Goal: Communication & Community: Participate in discussion

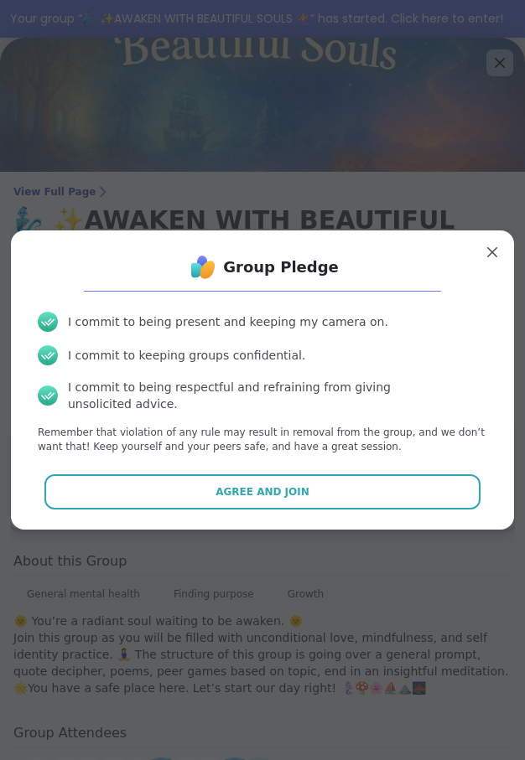
click at [244, 493] on button "Agree and Join" at bounding box center [262, 491] width 437 height 35
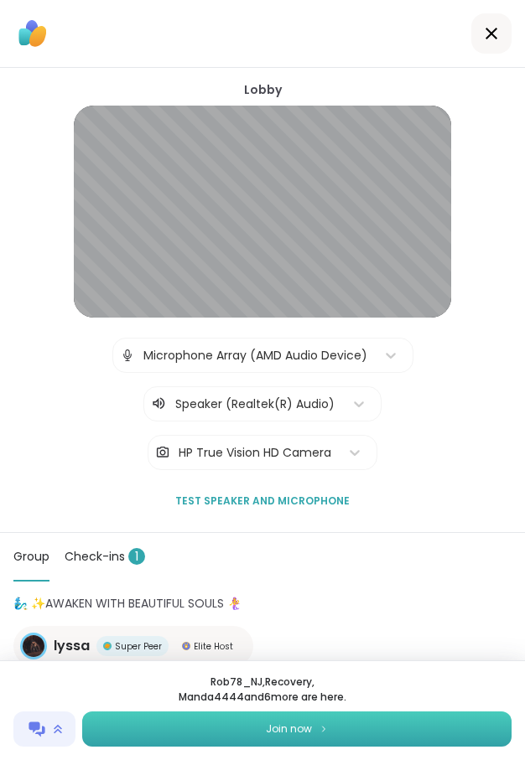
click at [314, 739] on button "Join now" at bounding box center [296, 729] width 429 height 35
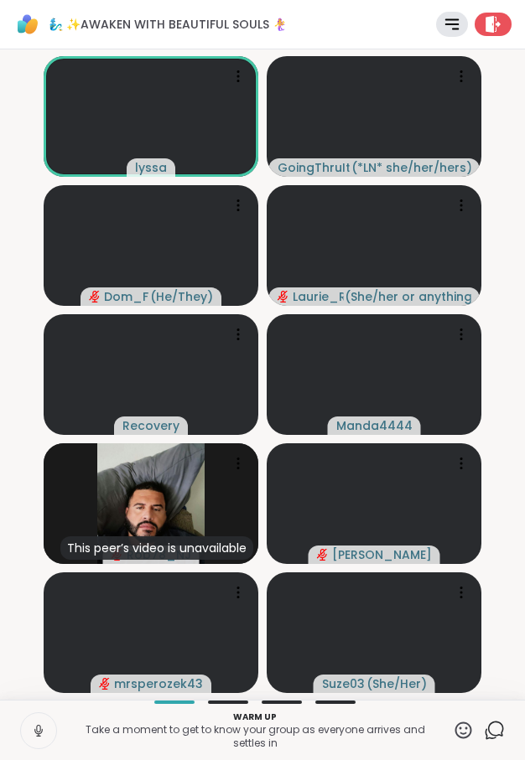
click at [34, 735] on icon at bounding box center [38, 730] width 15 height 15
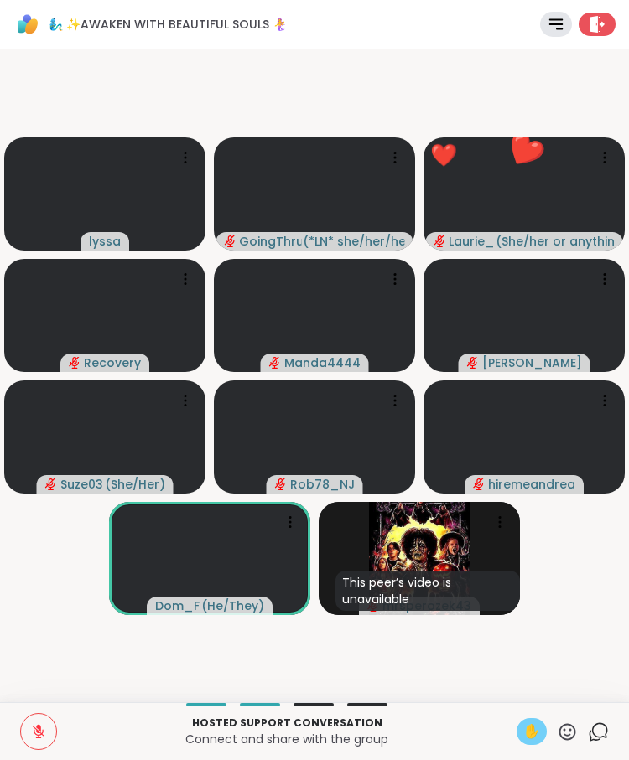
click at [524, 737] on span "✋" at bounding box center [531, 732] width 17 height 20
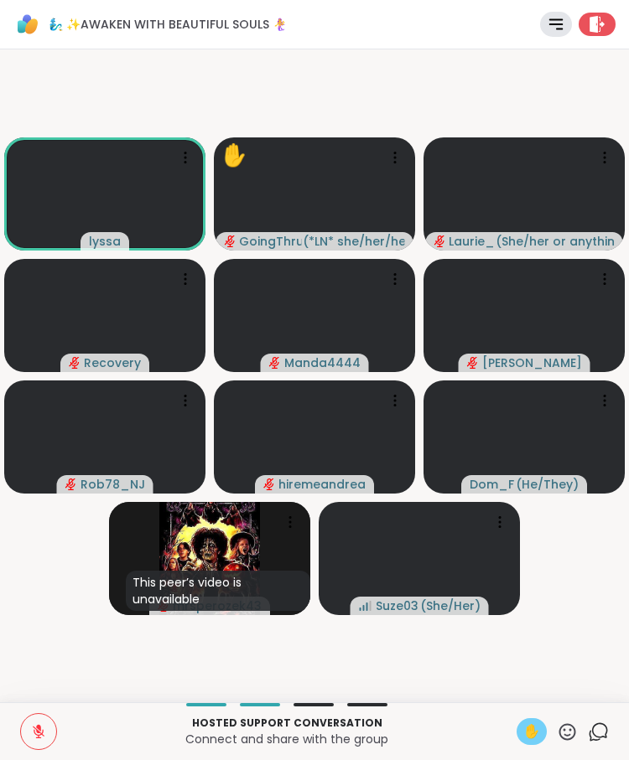
click at [524, 588] on video-player-container "lyssa ✋ GoingThruIt ( *LN* she/her/hers ) [PERSON_NAME] ( She/her or anything e…" at bounding box center [314, 376] width 609 height 640
click at [524, 729] on span "✋" at bounding box center [531, 732] width 17 height 20
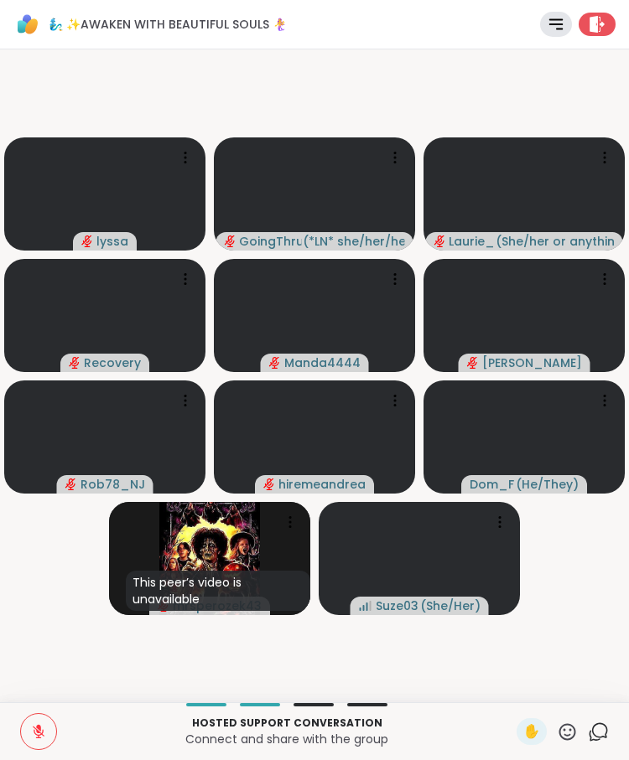
click at [42, 742] on button at bounding box center [38, 731] width 35 height 35
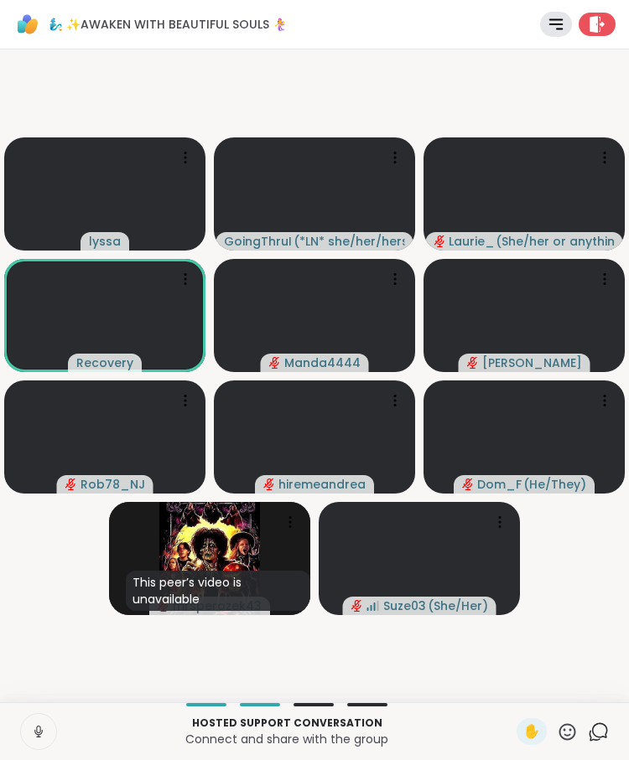
click at [35, 735] on icon at bounding box center [38, 731] width 15 height 15
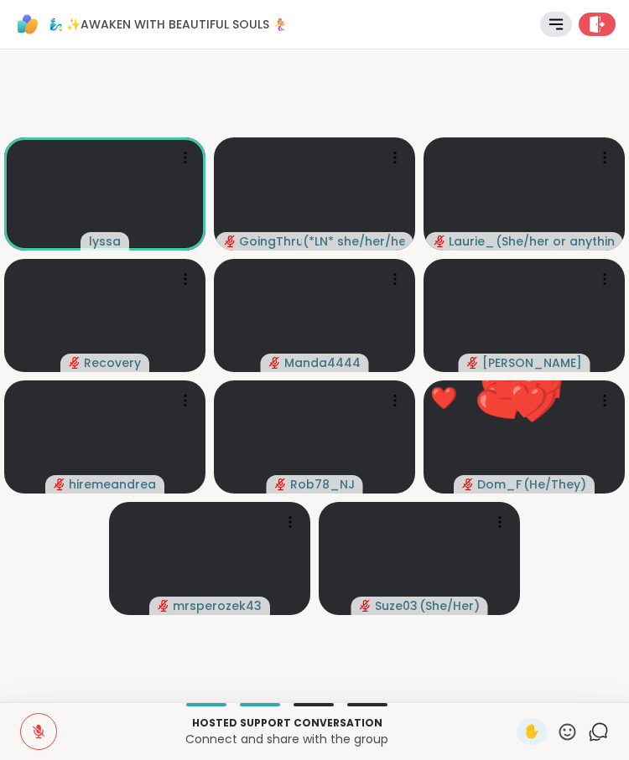
click at [524, 729] on icon at bounding box center [567, 731] width 17 height 17
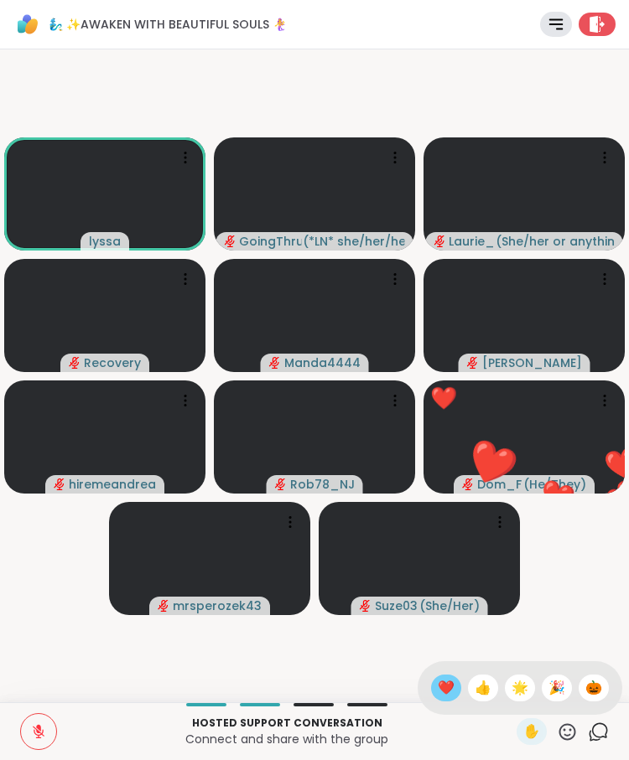
click at [448, 691] on span "❤️" at bounding box center [446, 688] width 17 height 20
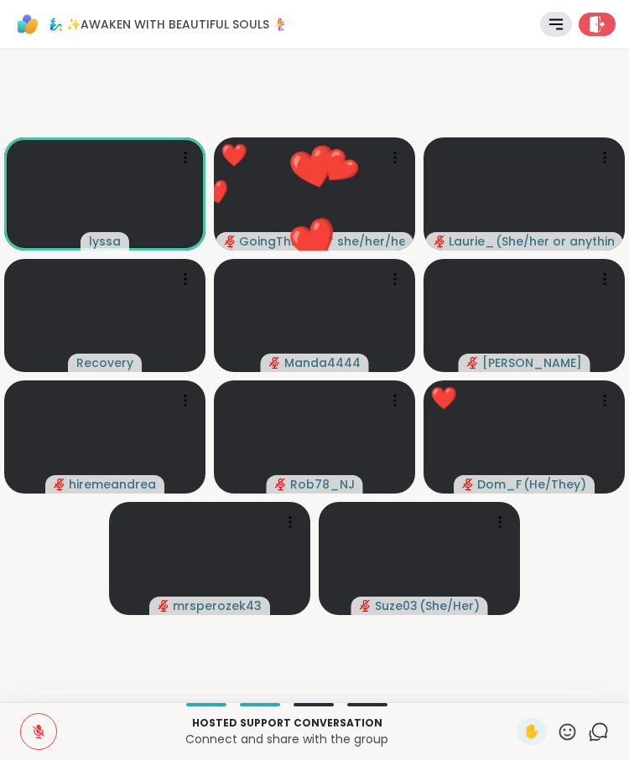
click at [524, 734] on icon at bounding box center [567, 732] width 21 height 21
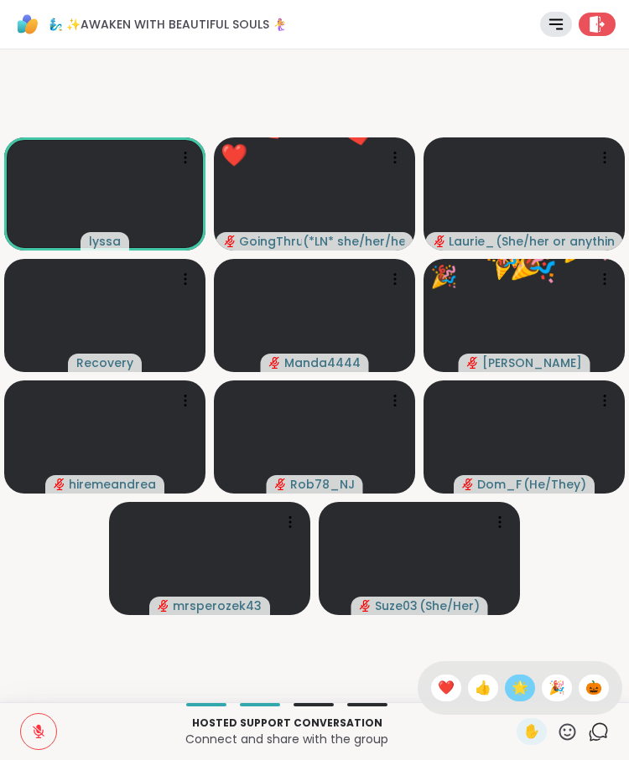
click at [514, 692] on span "🌟" at bounding box center [519, 688] width 17 height 20
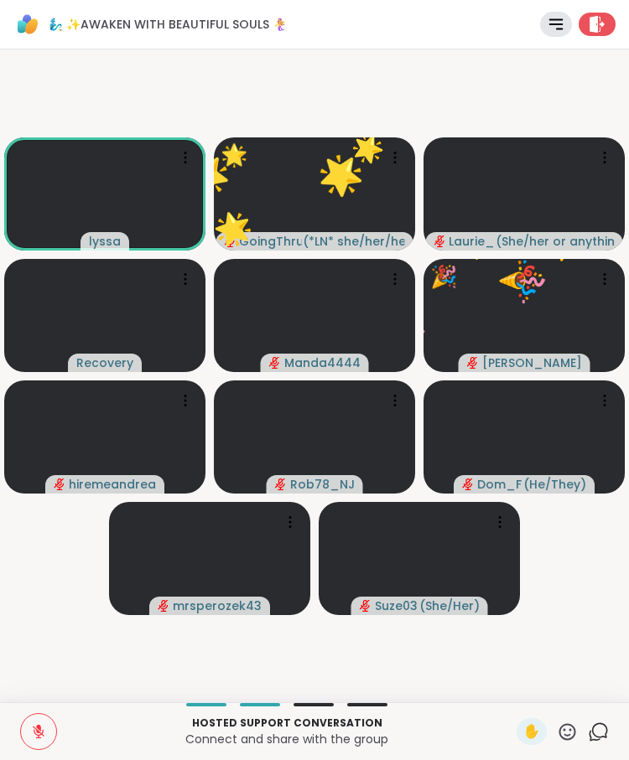
click at [524, 737] on icon at bounding box center [567, 732] width 21 height 21
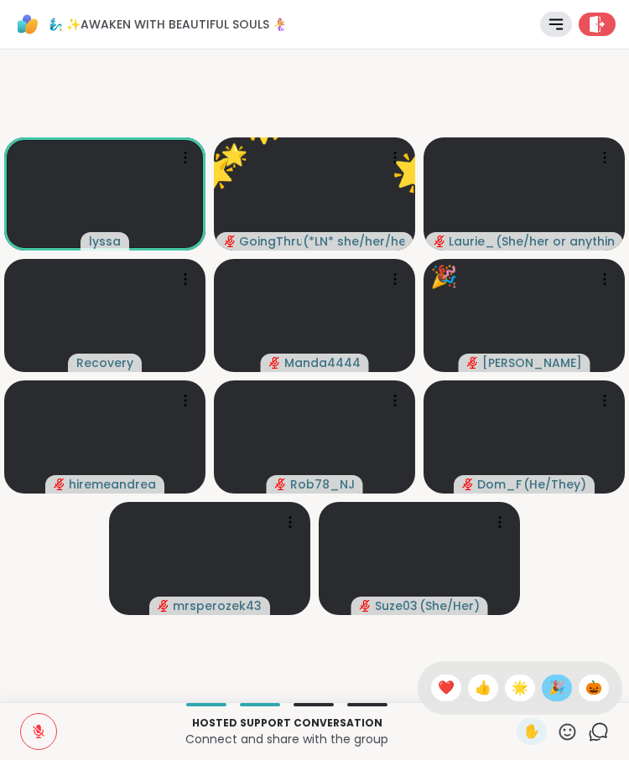
click at [524, 695] on span "🎉" at bounding box center [556, 688] width 17 height 20
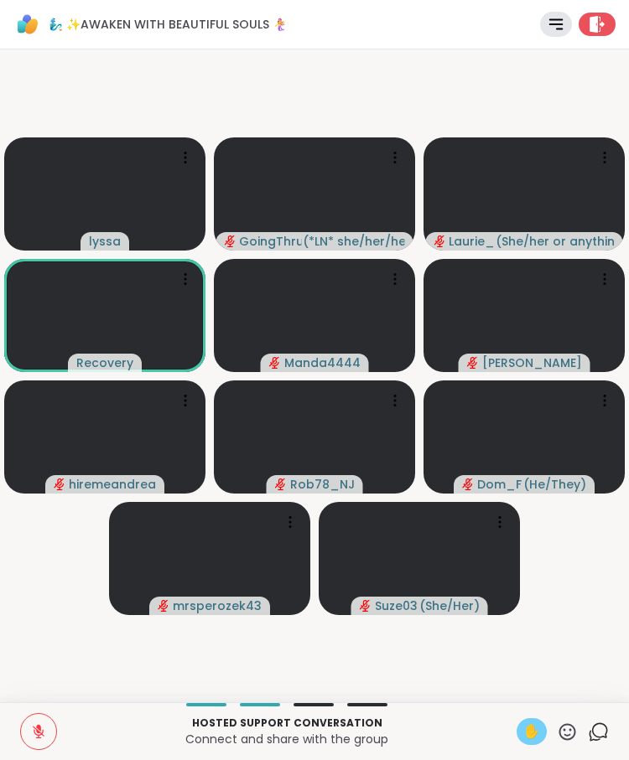
click at [524, 732] on span "✋" at bounding box center [531, 732] width 17 height 20
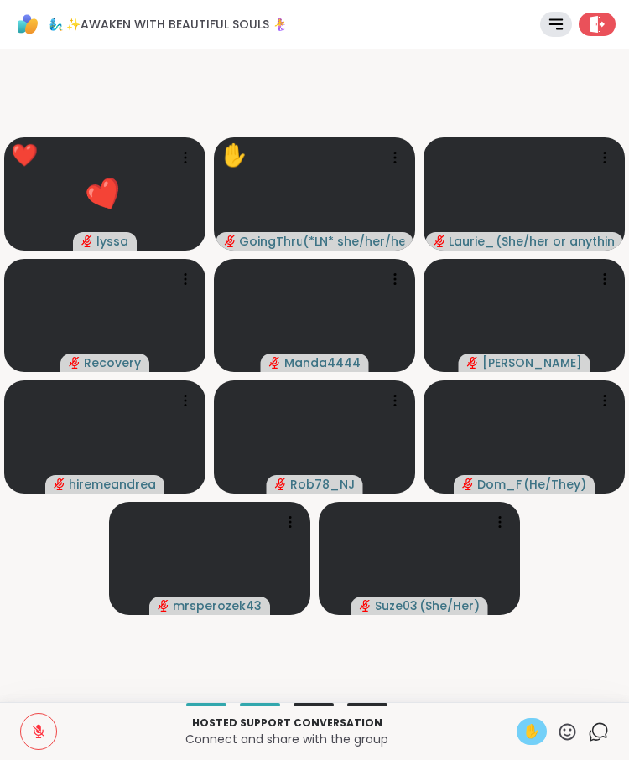
click at [519, 736] on div "✋" at bounding box center [531, 731] width 30 height 27
click at [524, 733] on span "✋" at bounding box center [531, 732] width 17 height 20
click at [27, 733] on button at bounding box center [38, 731] width 35 height 35
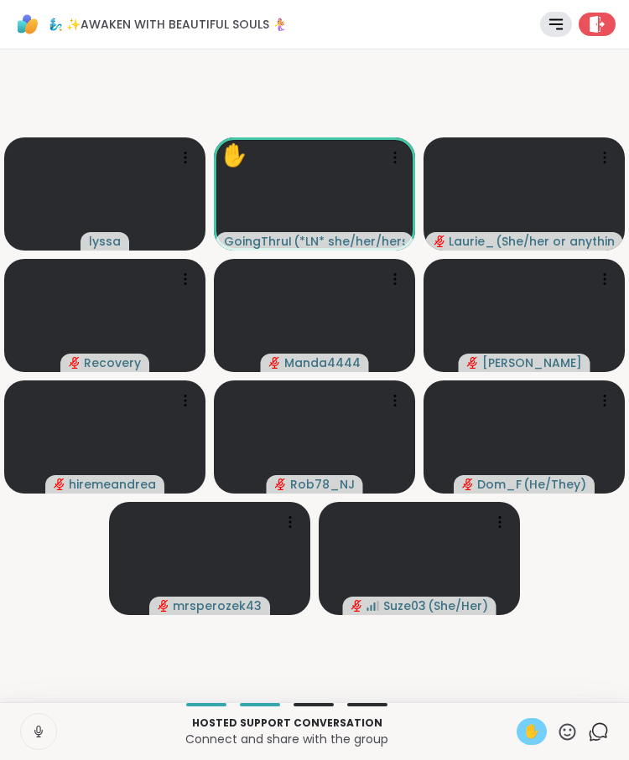
click at [524, 732] on span "✋" at bounding box center [531, 732] width 17 height 20
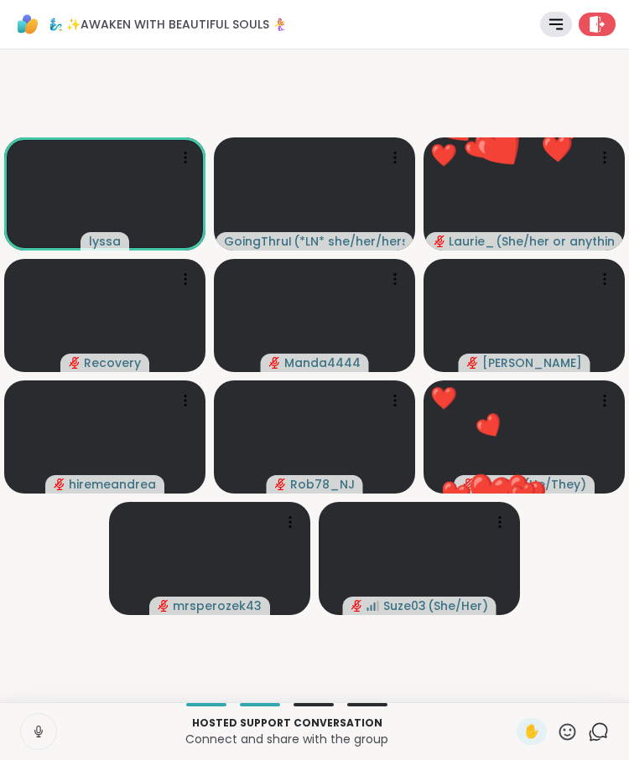
click at [40, 736] on icon at bounding box center [38, 731] width 15 height 15
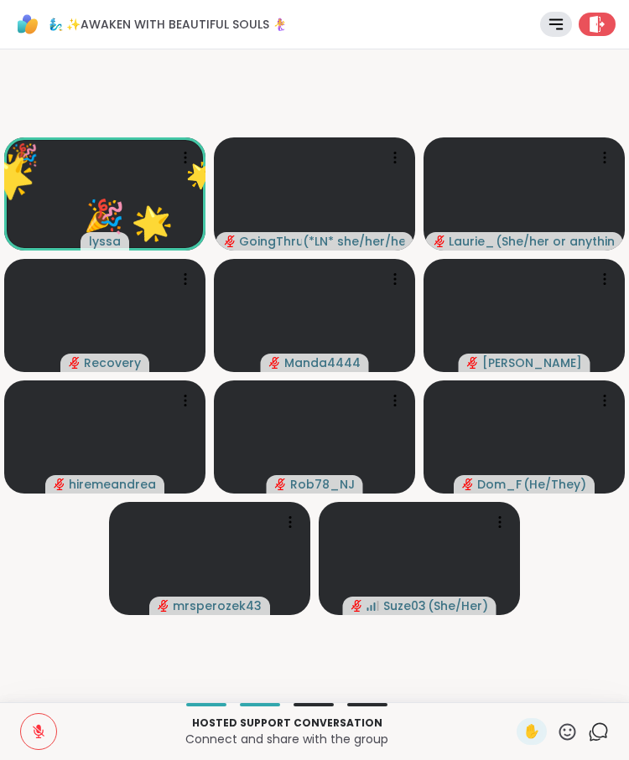
click at [524, 734] on icon at bounding box center [567, 731] width 17 height 17
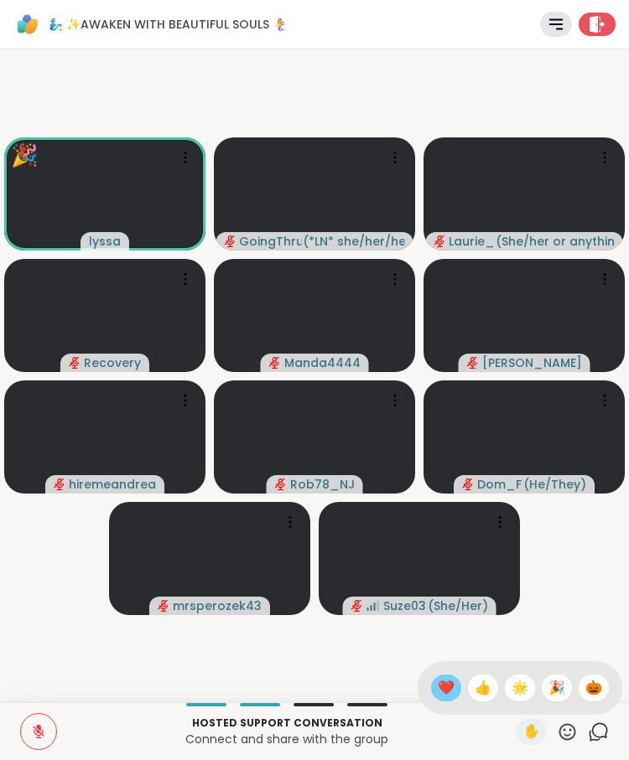
click at [440, 691] on span "❤️" at bounding box center [446, 688] width 17 height 20
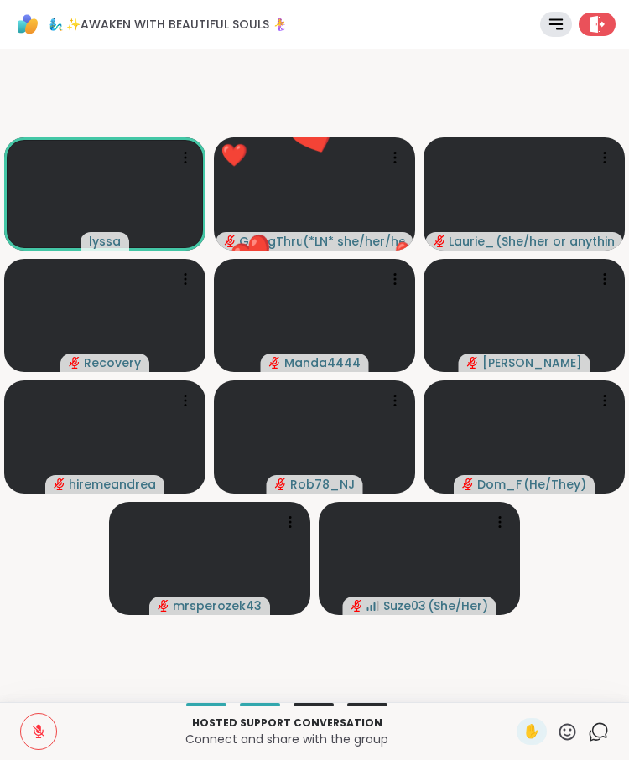
click at [524, 735] on icon at bounding box center [567, 731] width 17 height 17
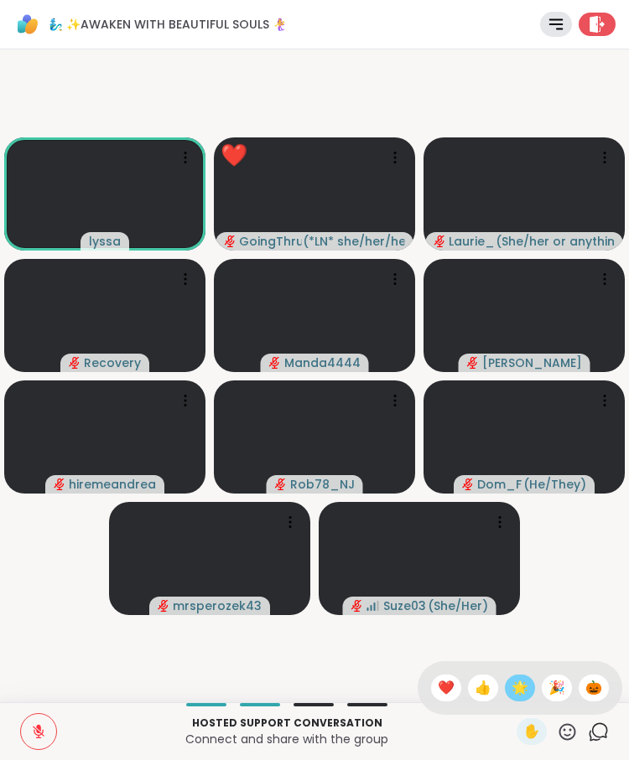
click at [521, 693] on span "🌟" at bounding box center [519, 688] width 17 height 20
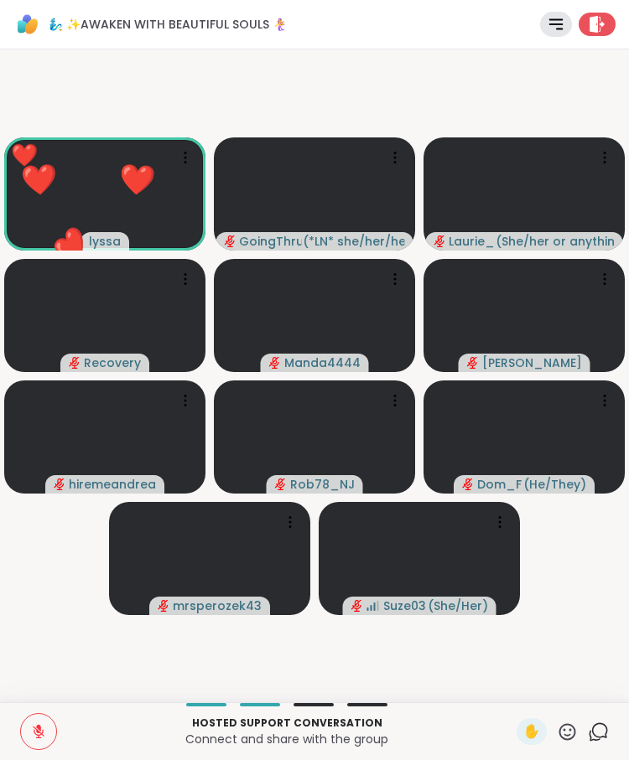
click at [524, 736] on icon at bounding box center [567, 732] width 21 height 21
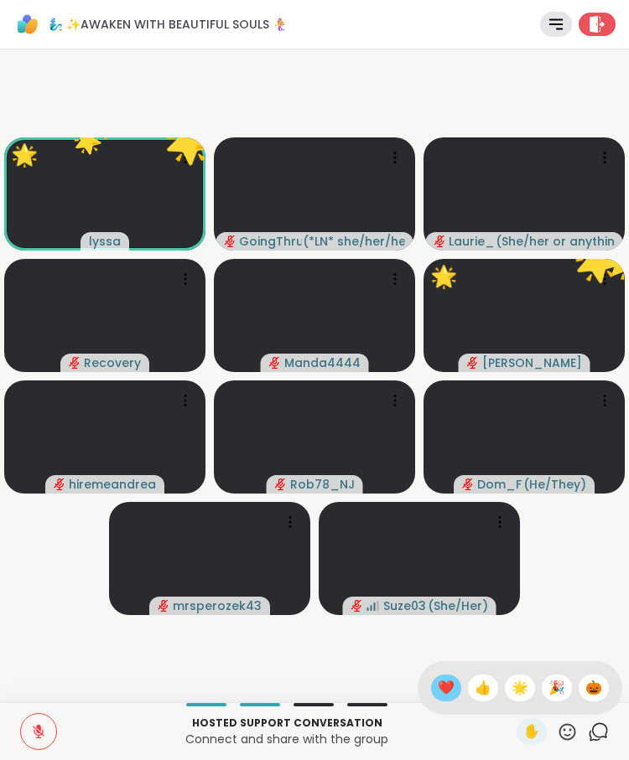
click at [441, 680] on span "❤️" at bounding box center [446, 688] width 17 height 20
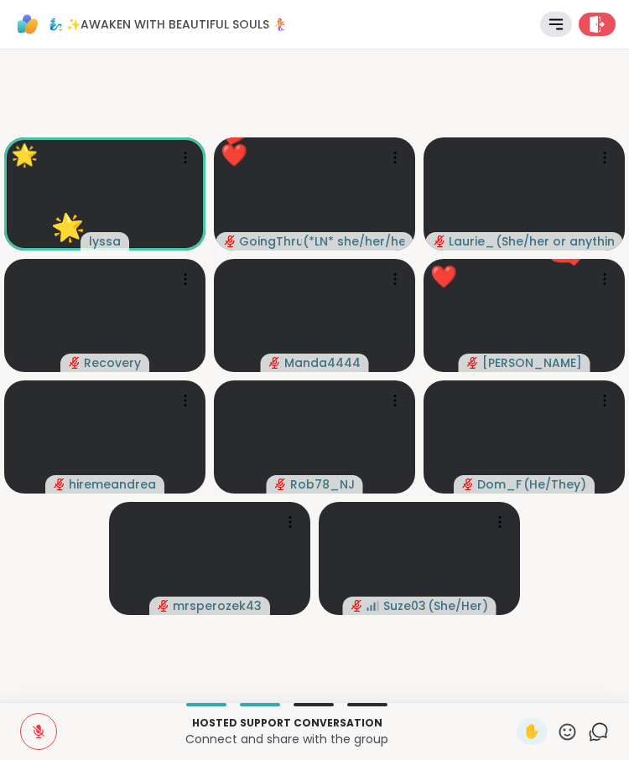
click at [524, 732] on icon at bounding box center [567, 732] width 21 height 21
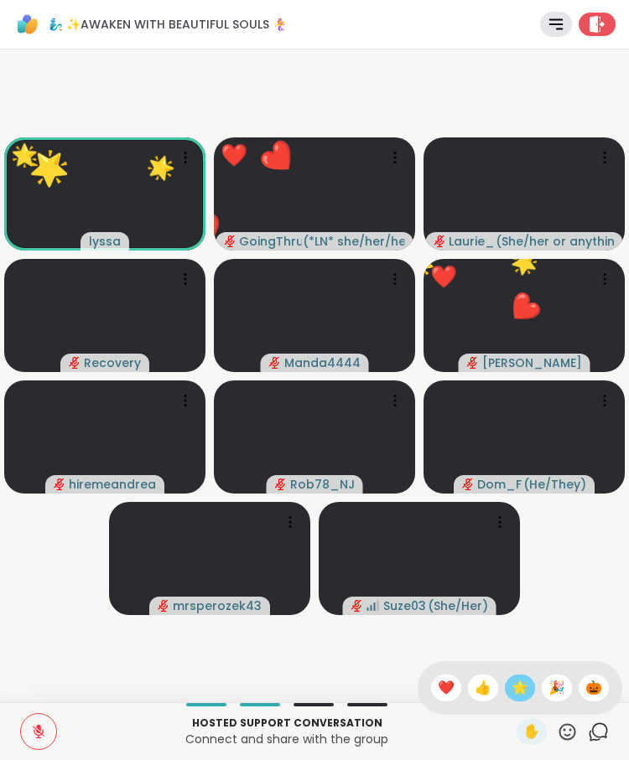
click at [515, 682] on span "🌟" at bounding box center [519, 688] width 17 height 20
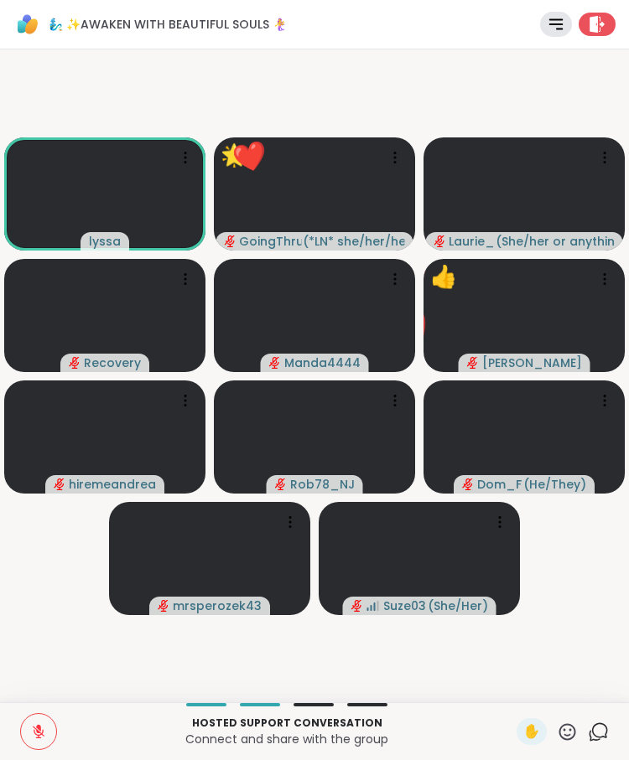
click at [524, 732] on icon at bounding box center [567, 732] width 21 height 21
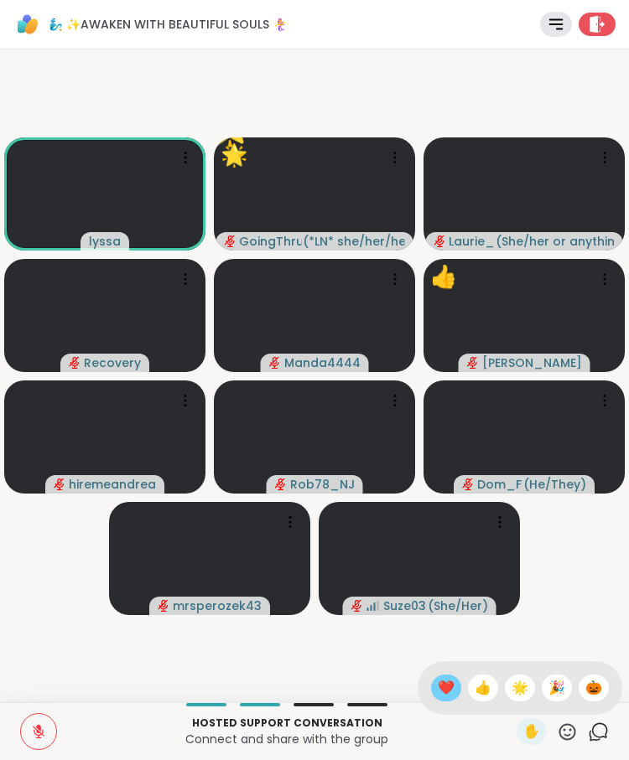
click at [447, 687] on span "❤️" at bounding box center [446, 688] width 17 height 20
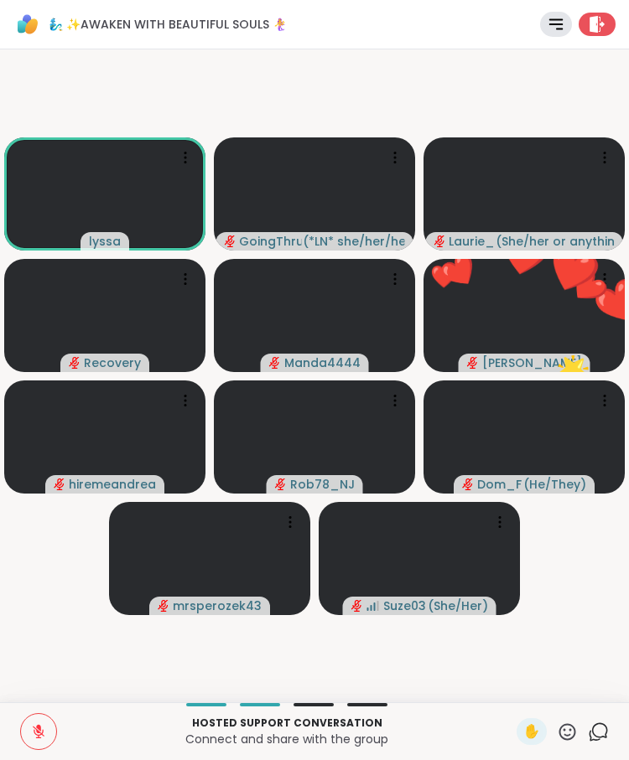
click at [563, 732] on icon at bounding box center [567, 732] width 21 height 21
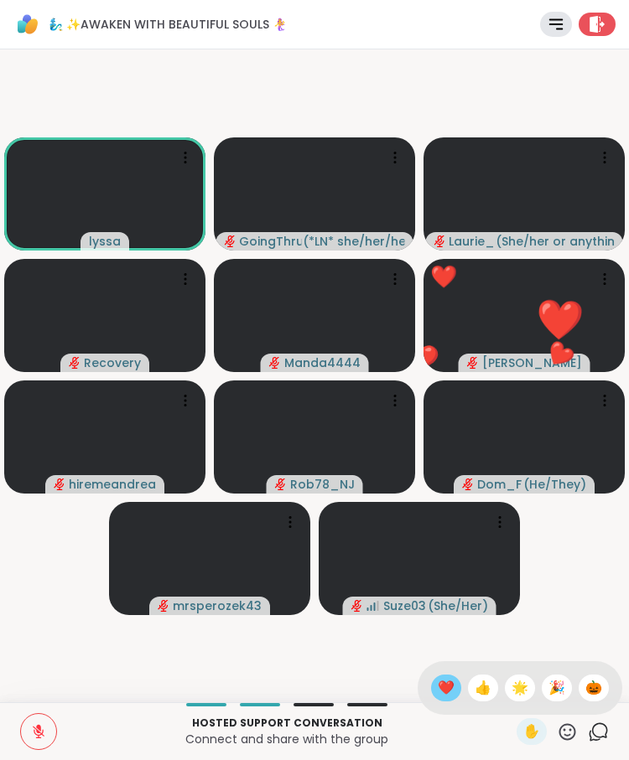
click at [440, 692] on span "❤️" at bounding box center [446, 688] width 17 height 20
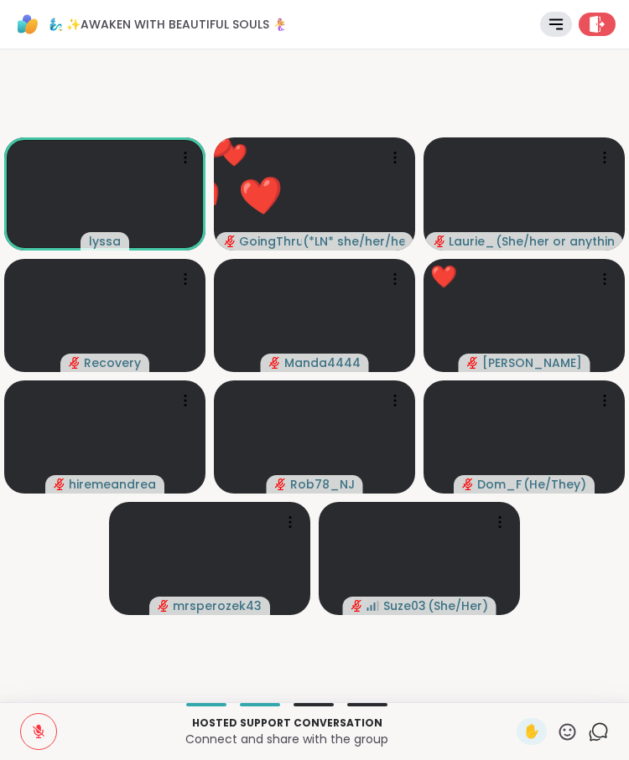
click at [571, 734] on icon at bounding box center [567, 732] width 21 height 21
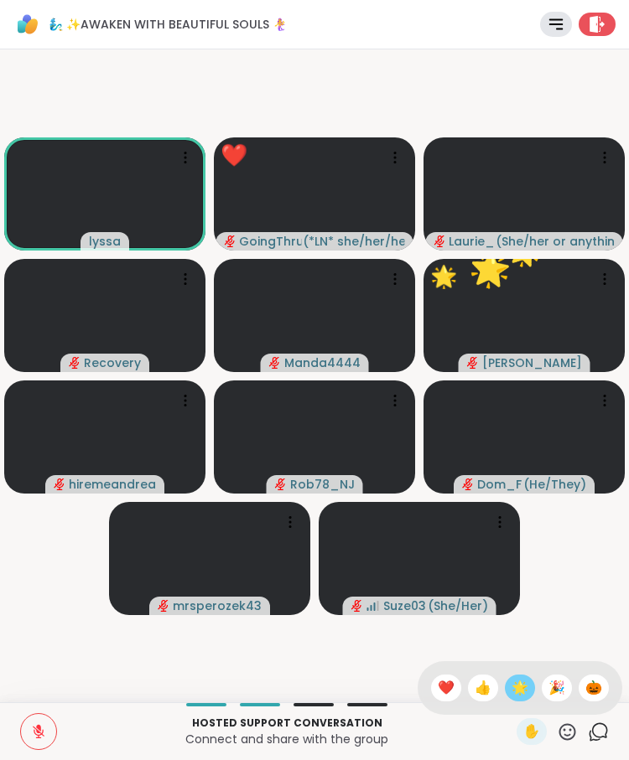
click at [518, 687] on span "🌟" at bounding box center [519, 688] width 17 height 20
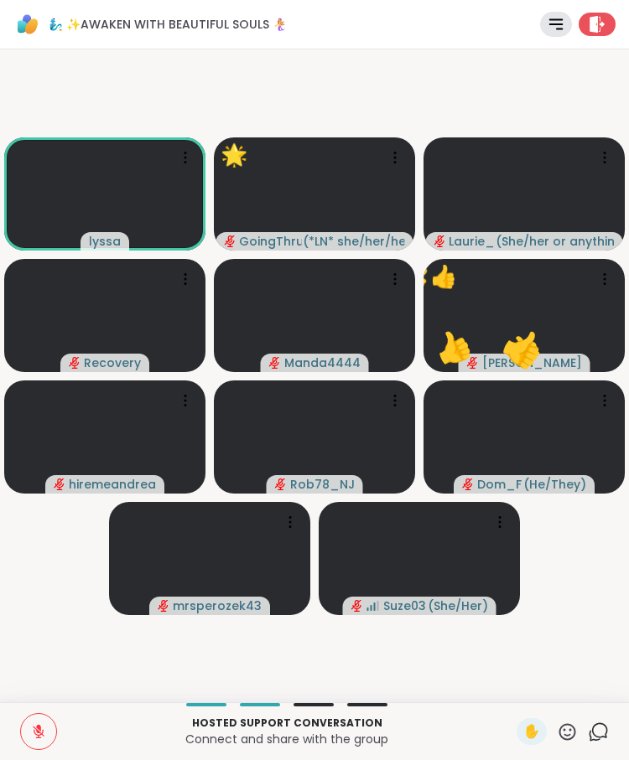
click at [566, 728] on icon at bounding box center [567, 732] width 21 height 21
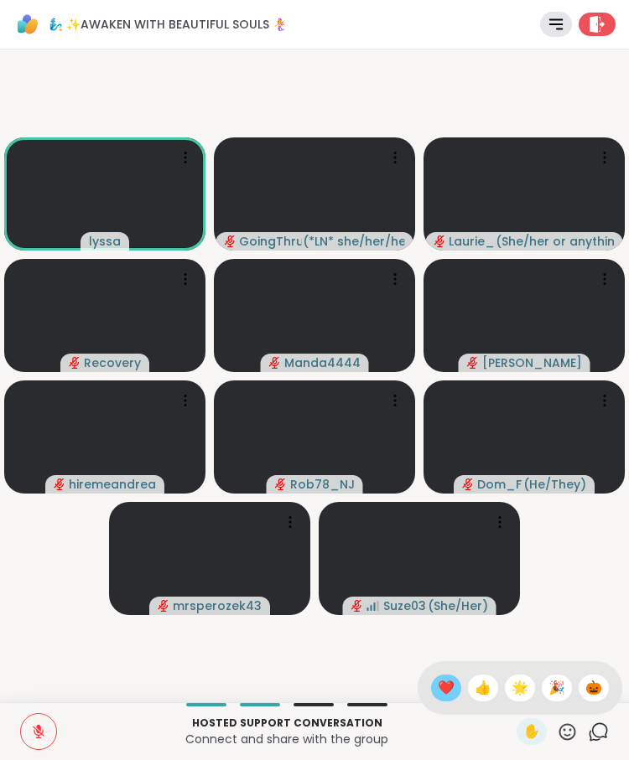
click at [444, 685] on span "❤️" at bounding box center [446, 688] width 17 height 20
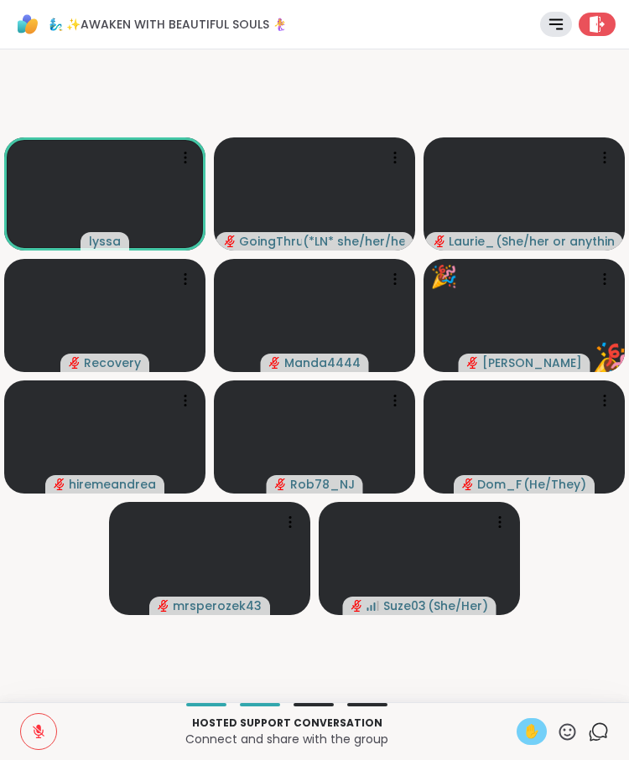
click at [525, 729] on span "✋" at bounding box center [531, 732] width 17 height 20
click at [526, 738] on span "✋" at bounding box center [531, 732] width 17 height 20
click at [47, 750] on div "Hosted support conversation Connect and share with the group ✋ Chat" at bounding box center [314, 732] width 629 height 58
click at [50, 733] on button at bounding box center [38, 731] width 35 height 35
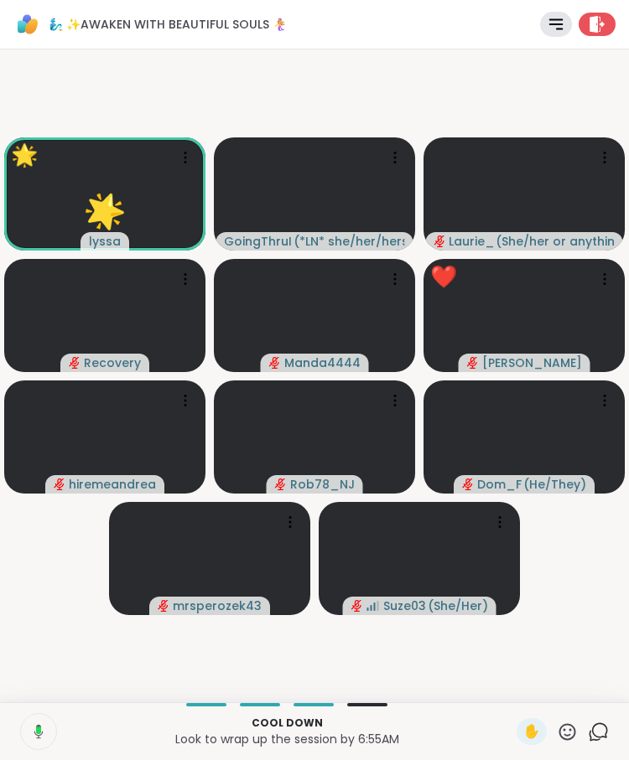
click at [39, 731] on rect at bounding box center [38, 731] width 5 height 8
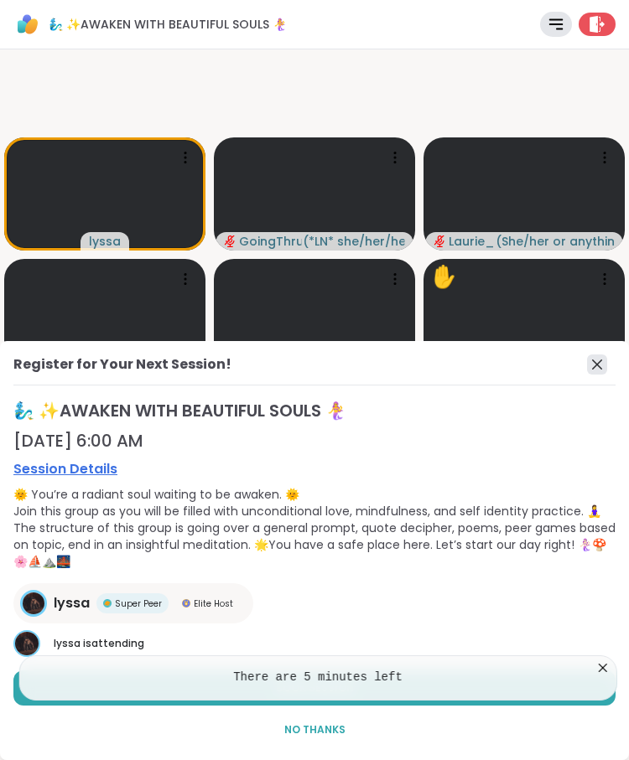
click at [602, 363] on icon at bounding box center [597, 365] width 20 height 20
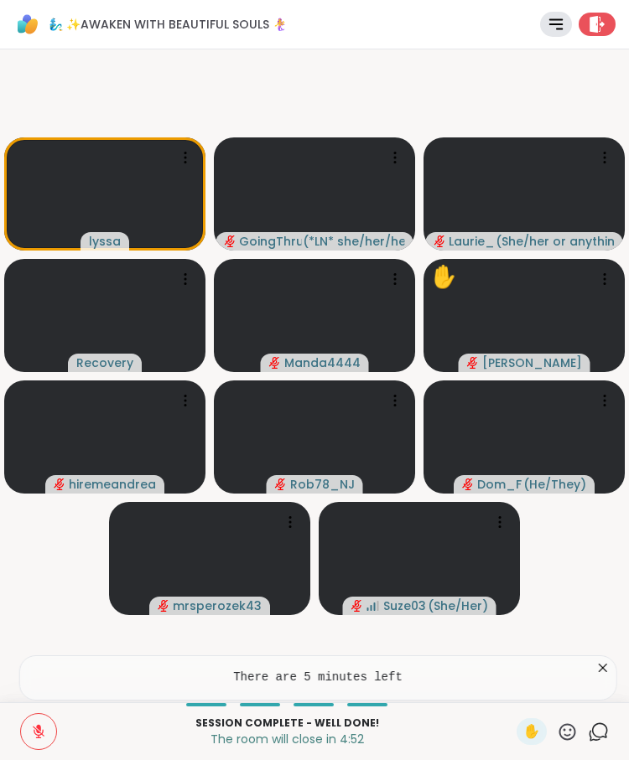
click at [563, 738] on icon at bounding box center [567, 732] width 21 height 21
click at [564, 735] on icon at bounding box center [567, 731] width 17 height 17
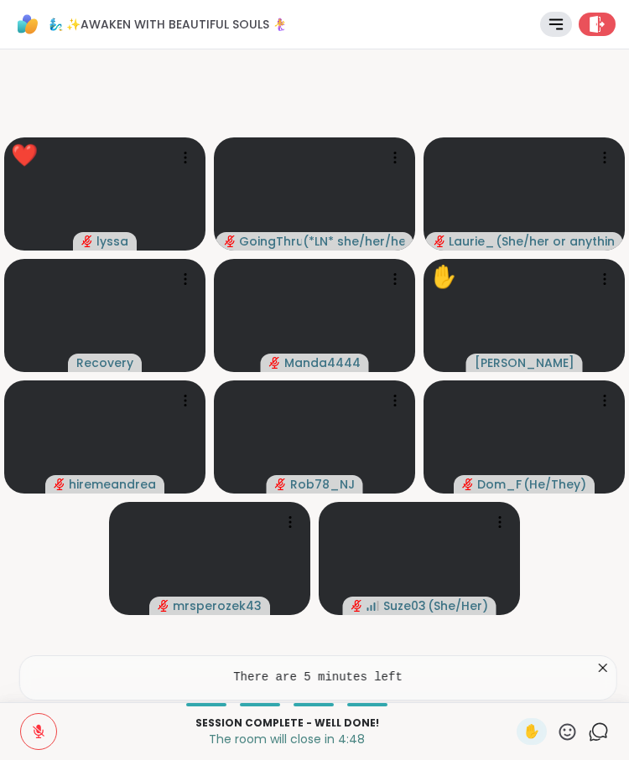
click at [573, 728] on icon at bounding box center [567, 732] width 21 height 21
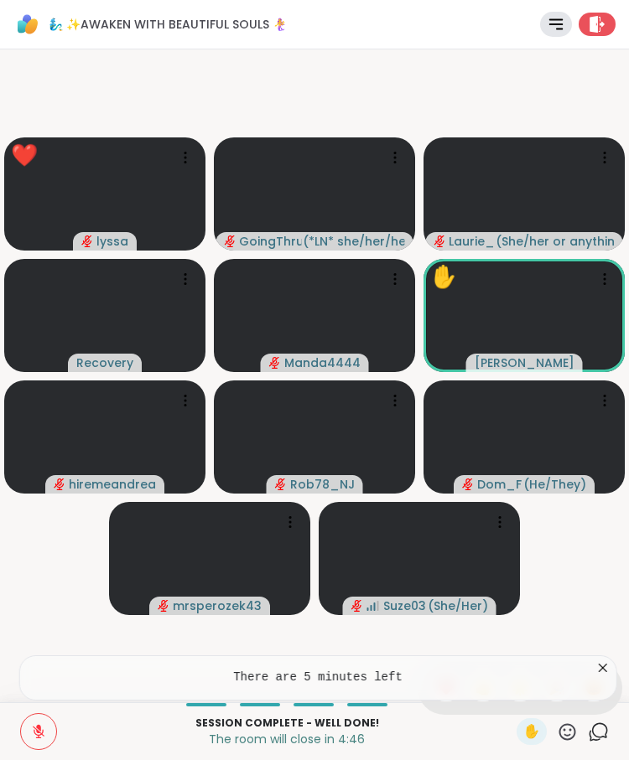
click at [604, 669] on icon at bounding box center [602, 668] width 8 height 8
click at [568, 727] on icon at bounding box center [567, 732] width 21 height 21
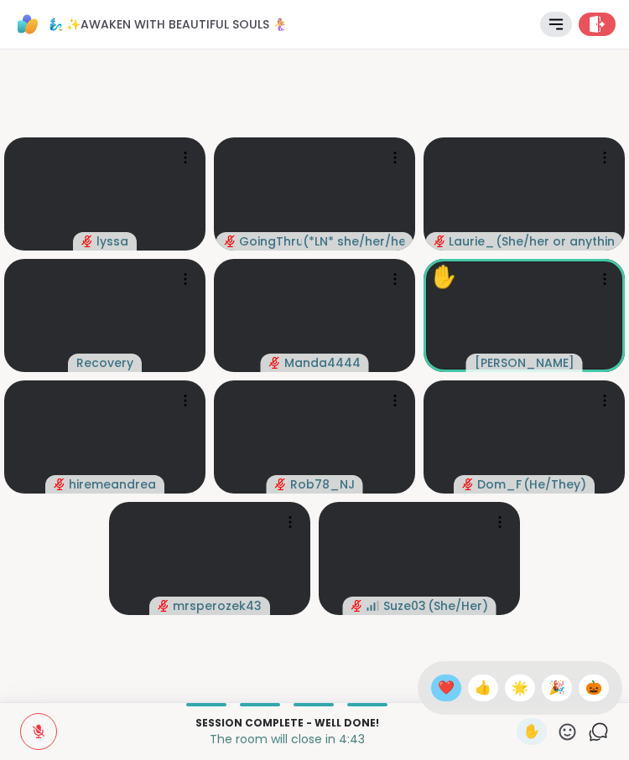
click at [438, 679] on span "❤️" at bounding box center [446, 688] width 17 height 20
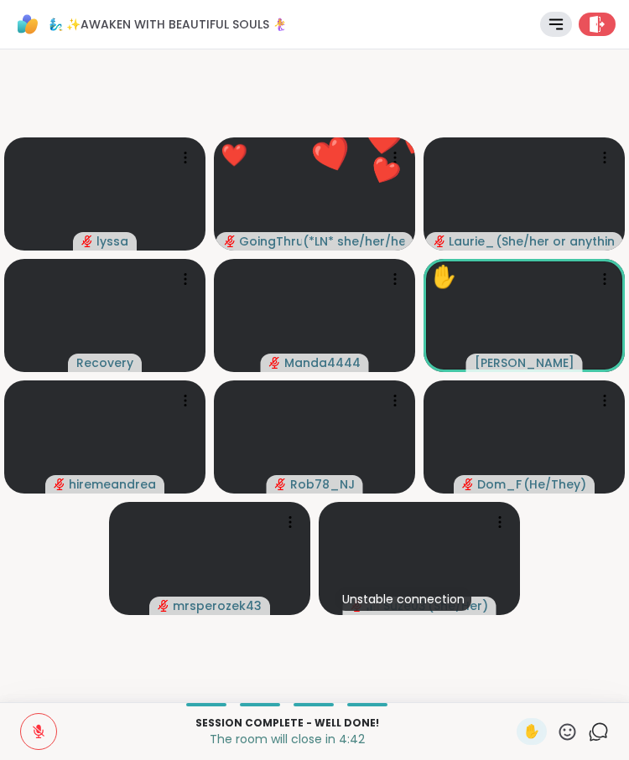
click at [566, 732] on icon at bounding box center [567, 732] width 21 height 21
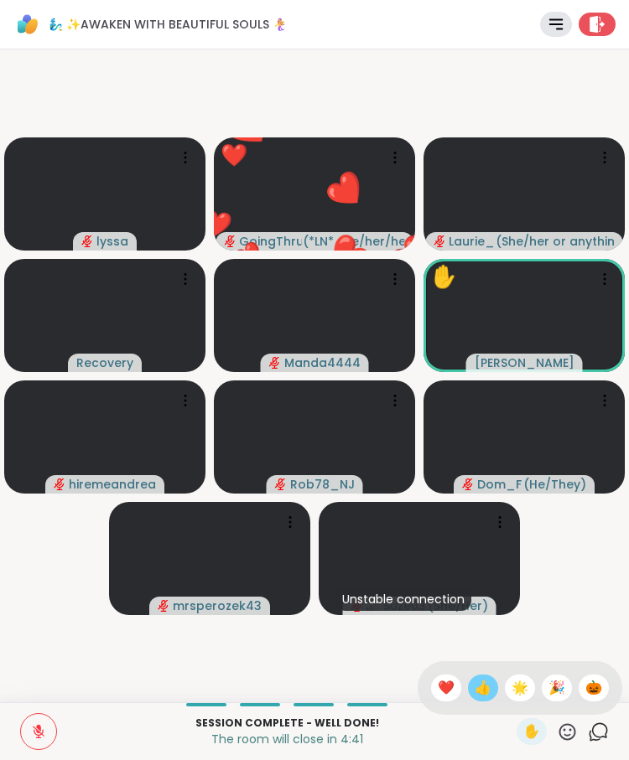
click at [468, 692] on div "👍" at bounding box center [483, 688] width 30 height 27
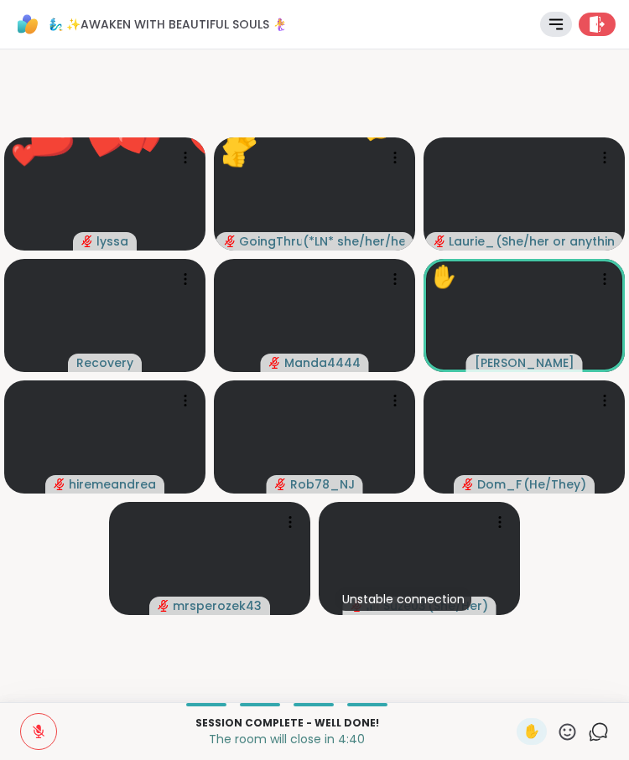
click at [568, 733] on icon at bounding box center [567, 732] width 21 height 21
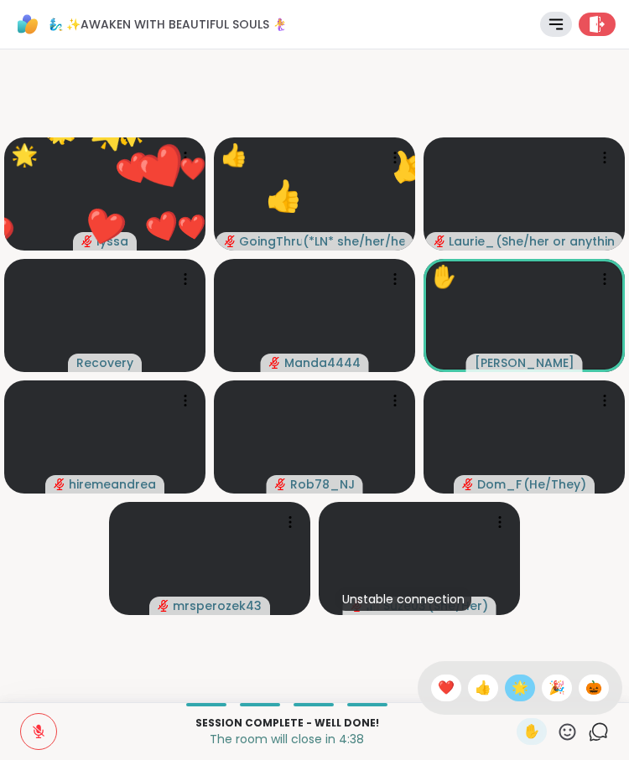
click at [517, 696] on span "🌟" at bounding box center [519, 688] width 17 height 20
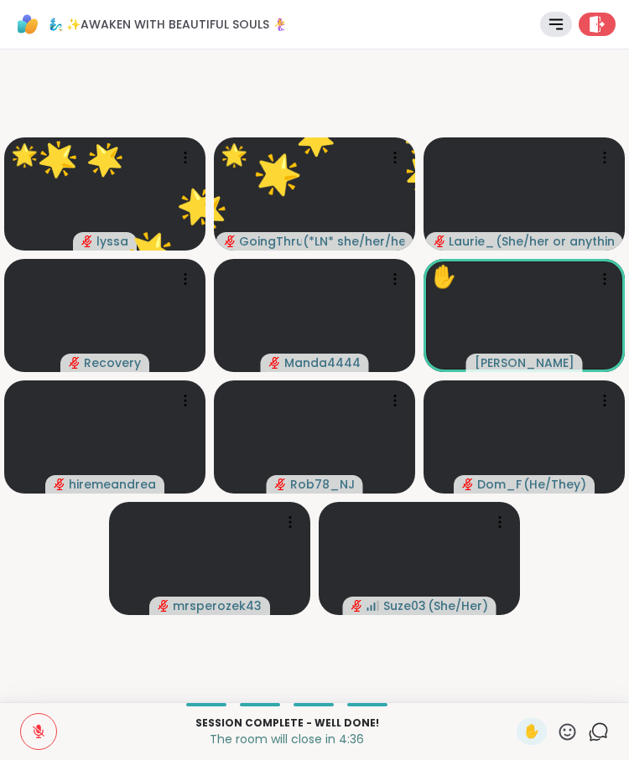
click at [568, 734] on icon at bounding box center [567, 732] width 21 height 21
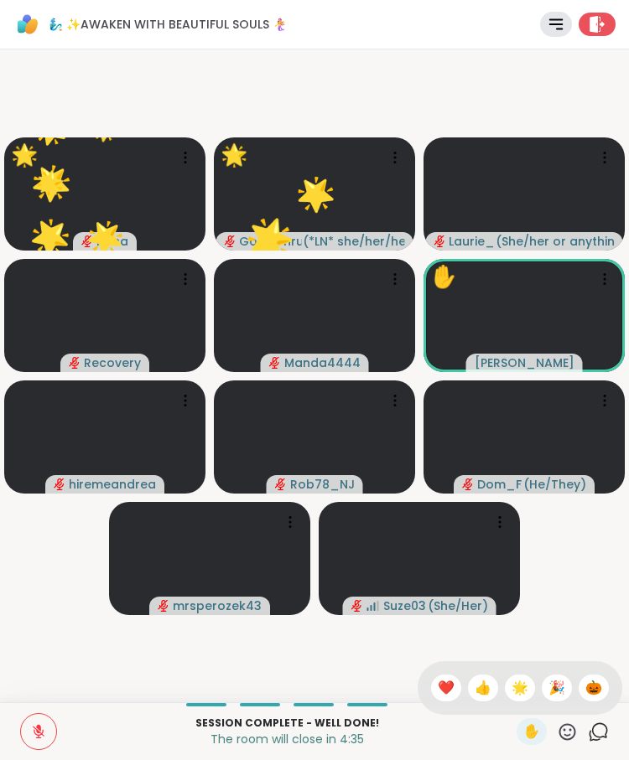
click at [568, 734] on icon at bounding box center [567, 732] width 21 height 21
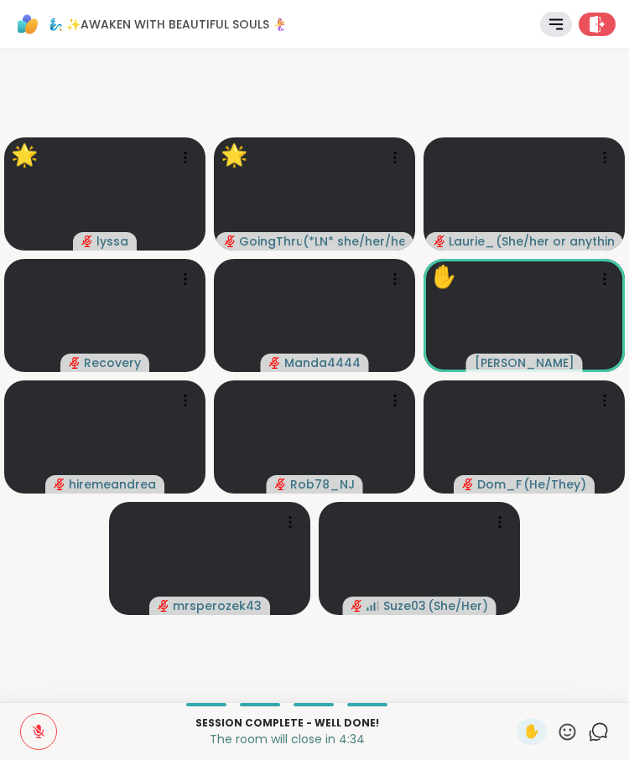
click at [571, 740] on icon at bounding box center [567, 732] width 21 height 21
click at [573, 616] on video-player-container "lyssa 🌟 🌟 🌟 🌟 🌟 🌟 🌟 🌟 🌟 🌟 🌟 🌟 🌟 🌟 🌟 GoingThruIt ( *LN* she/her/hers ) 🌟 🌟 🌟 🌟 🌟…" at bounding box center [314, 376] width 609 height 640
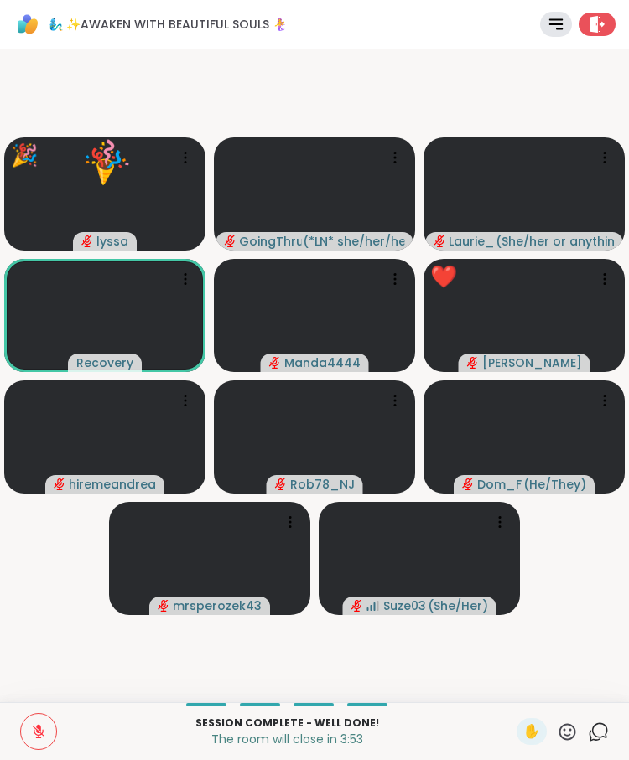
click at [565, 728] on icon at bounding box center [567, 732] width 21 height 21
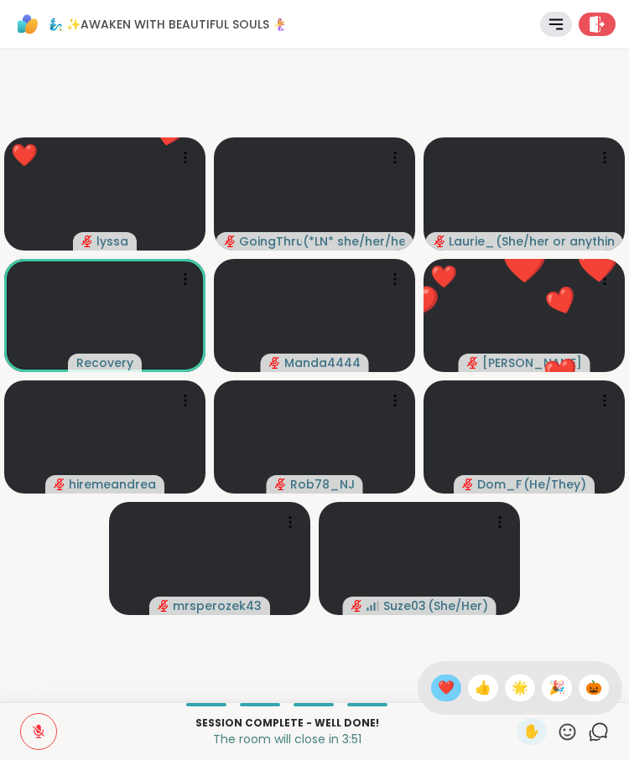
click at [438, 693] on span "❤️" at bounding box center [446, 688] width 17 height 20
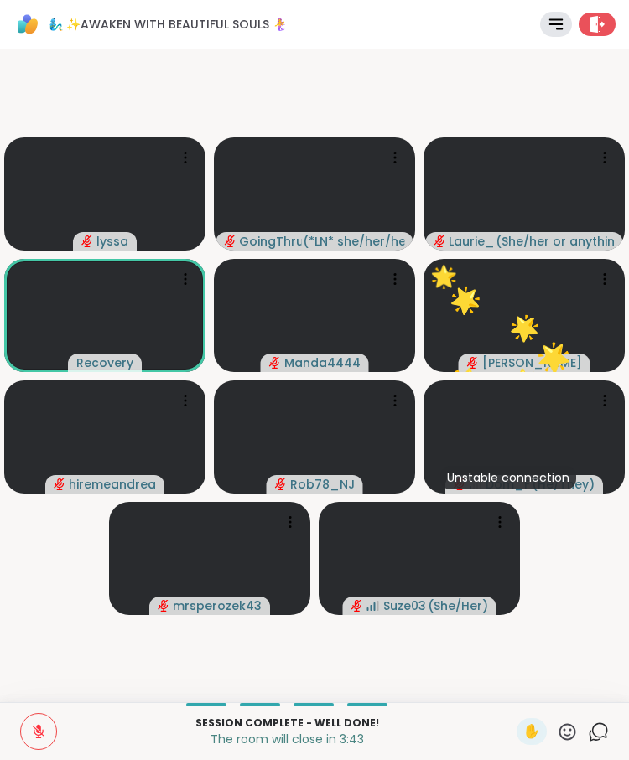
click at [568, 722] on icon at bounding box center [567, 732] width 21 height 21
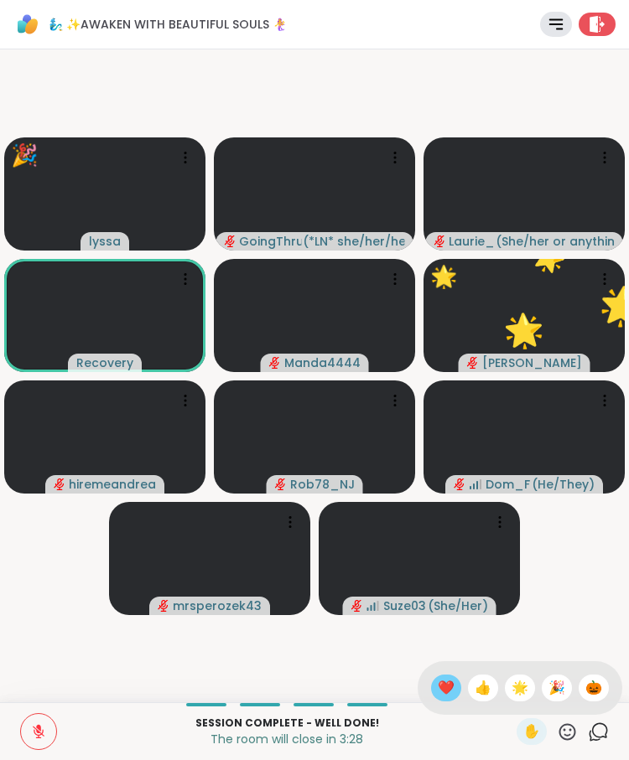
click at [438, 685] on span "❤️" at bounding box center [446, 688] width 17 height 20
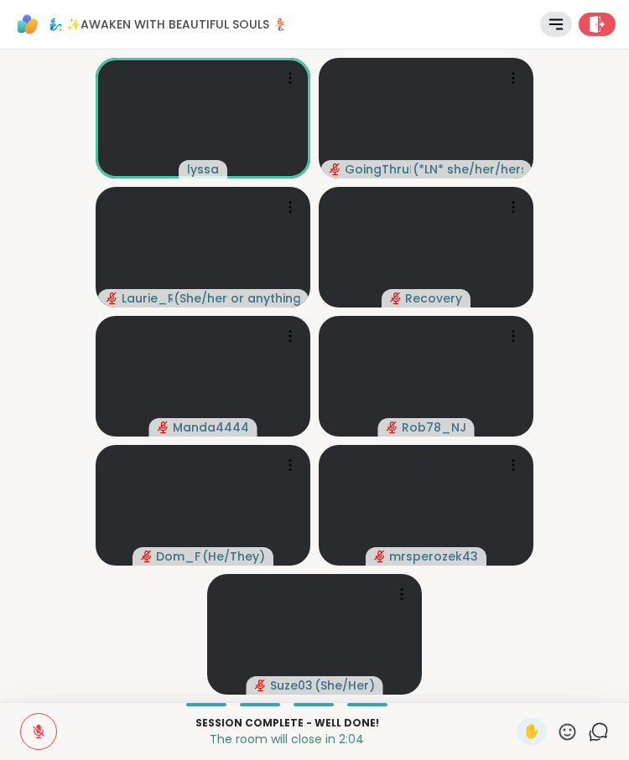
click at [573, 734] on icon at bounding box center [567, 732] width 21 height 21
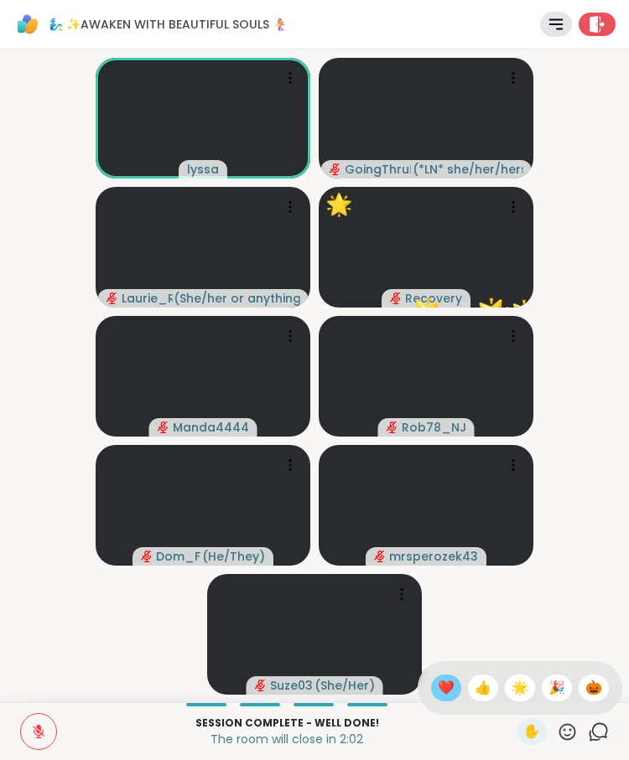
click at [439, 691] on span "❤️" at bounding box center [446, 688] width 17 height 20
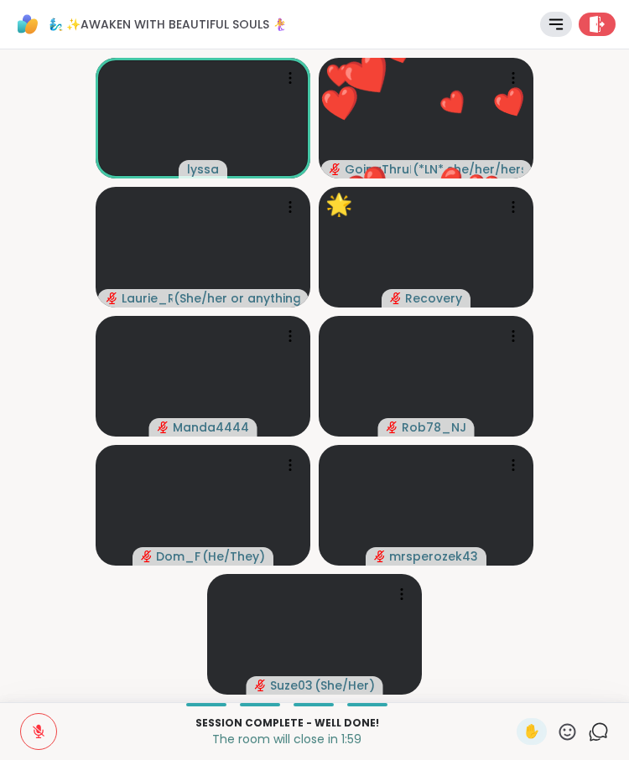
click at [569, 732] on icon at bounding box center [567, 732] width 21 height 21
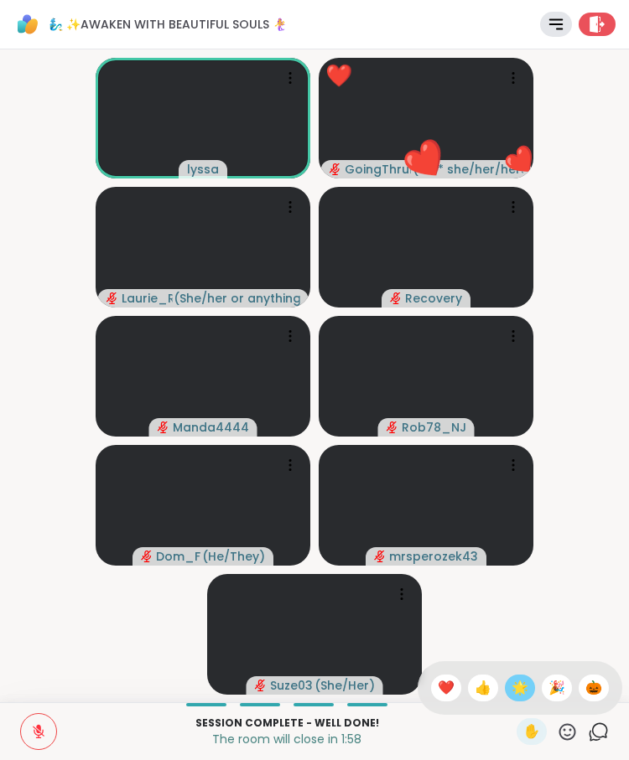
click at [523, 690] on span "🌟" at bounding box center [519, 688] width 17 height 20
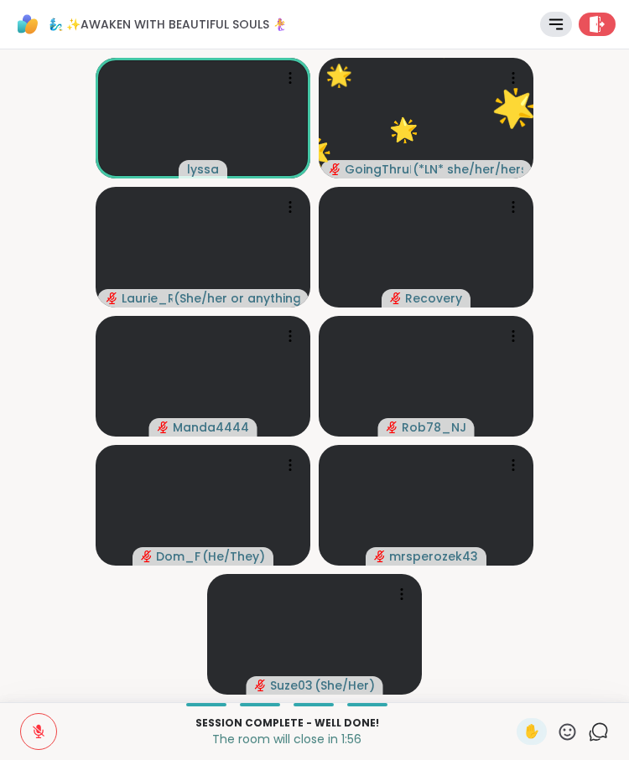
click at [568, 732] on icon at bounding box center [567, 732] width 21 height 21
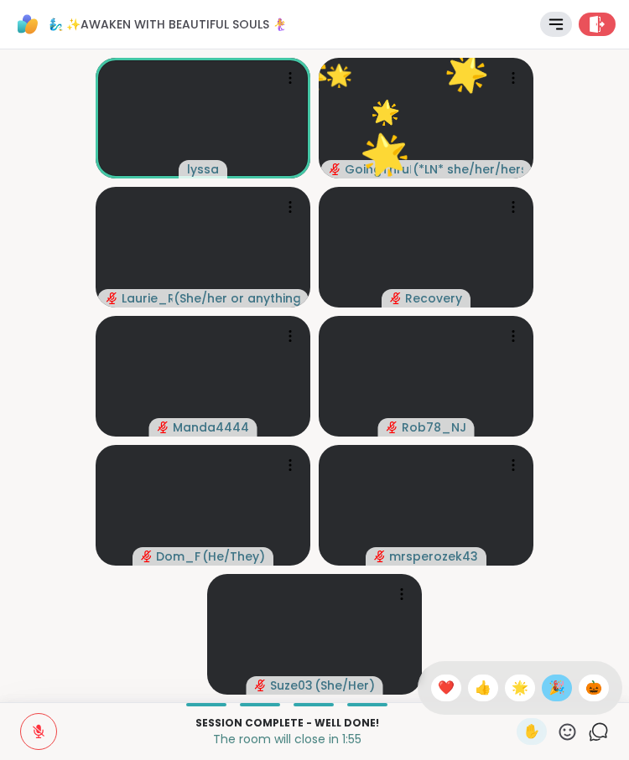
click at [552, 695] on span "🎉" at bounding box center [556, 688] width 17 height 20
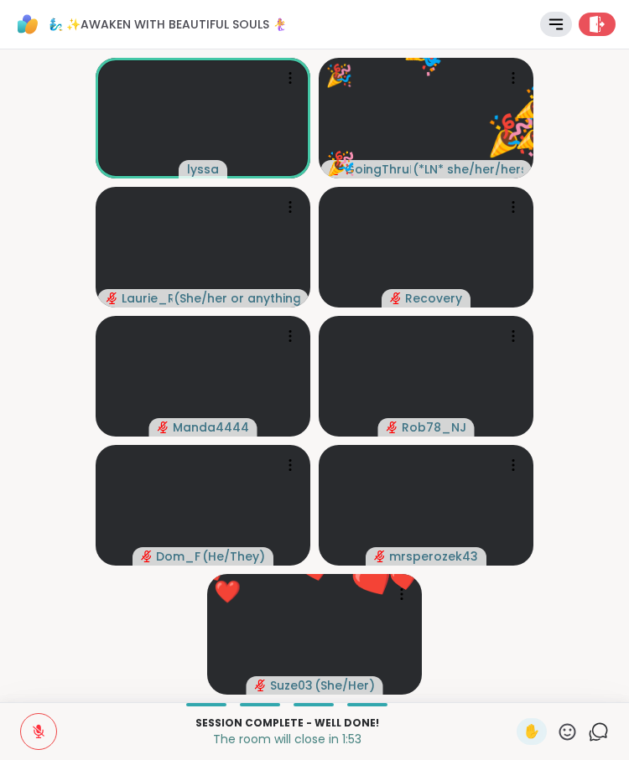
click at [562, 727] on icon at bounding box center [567, 731] width 17 height 17
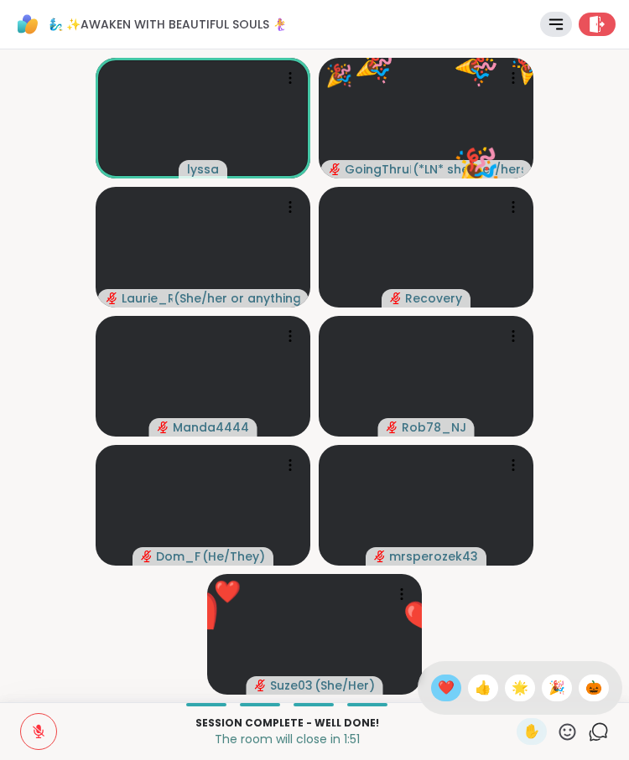
click at [438, 692] on span "❤️" at bounding box center [446, 688] width 17 height 20
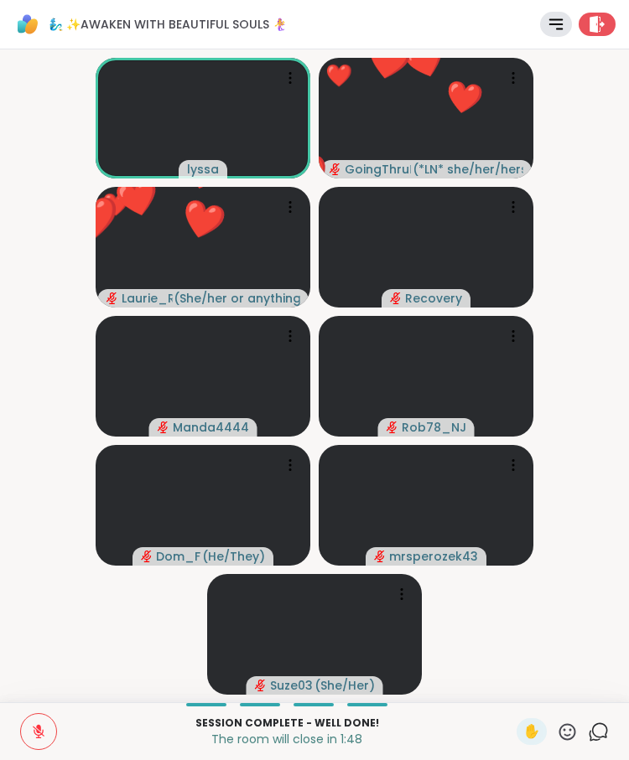
click at [563, 729] on icon at bounding box center [567, 731] width 17 height 17
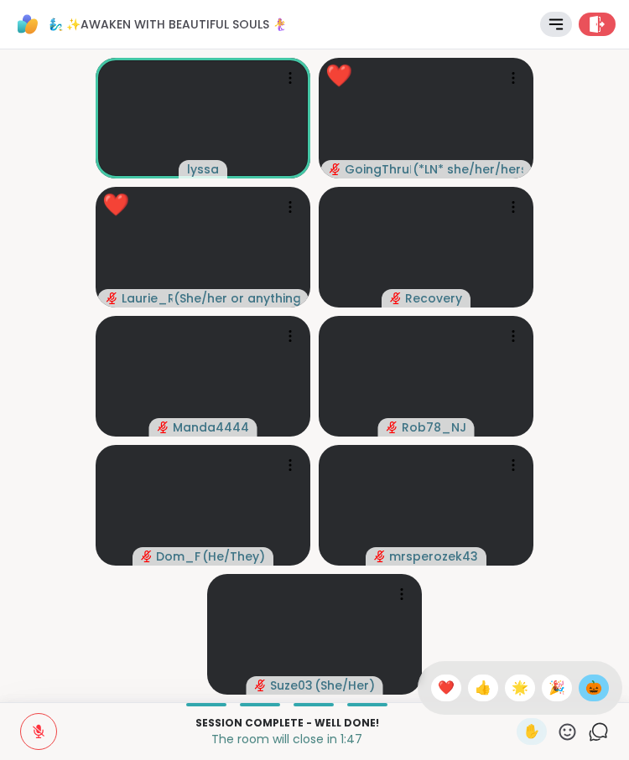
click at [603, 688] on div "🎃" at bounding box center [593, 688] width 30 height 27
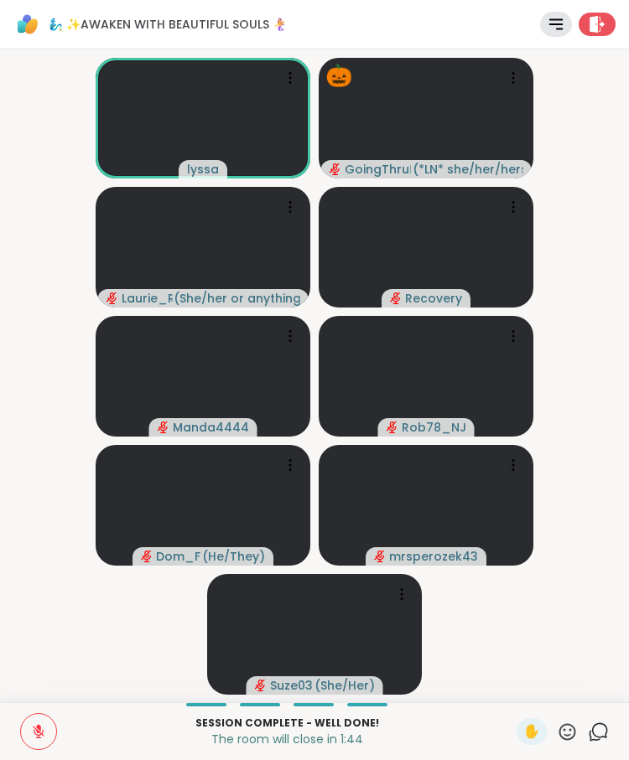
click at [571, 727] on icon at bounding box center [567, 732] width 21 height 21
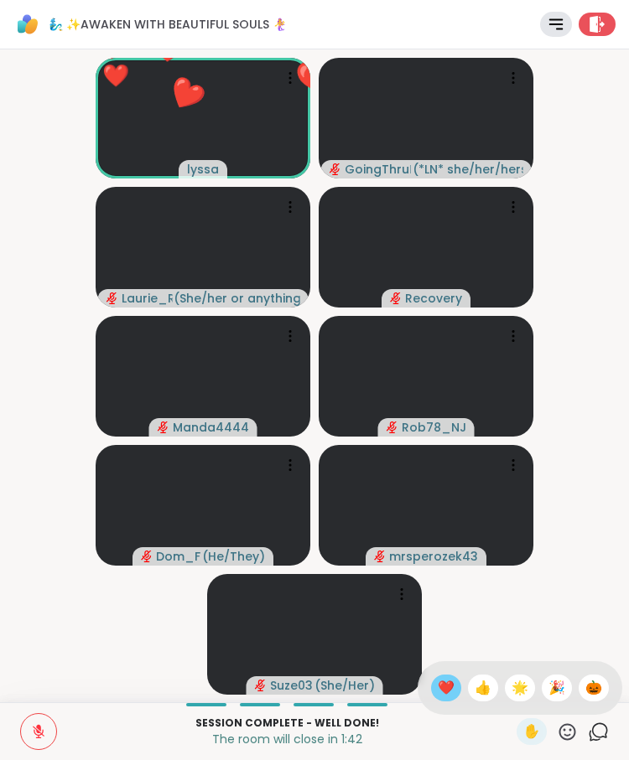
click at [439, 692] on span "❤️" at bounding box center [446, 688] width 17 height 20
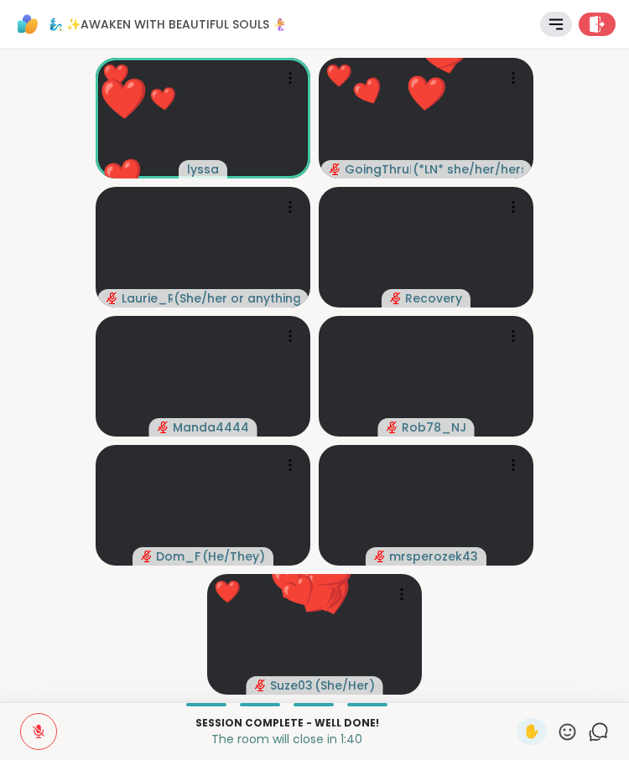
click at [569, 739] on icon at bounding box center [567, 732] width 21 height 21
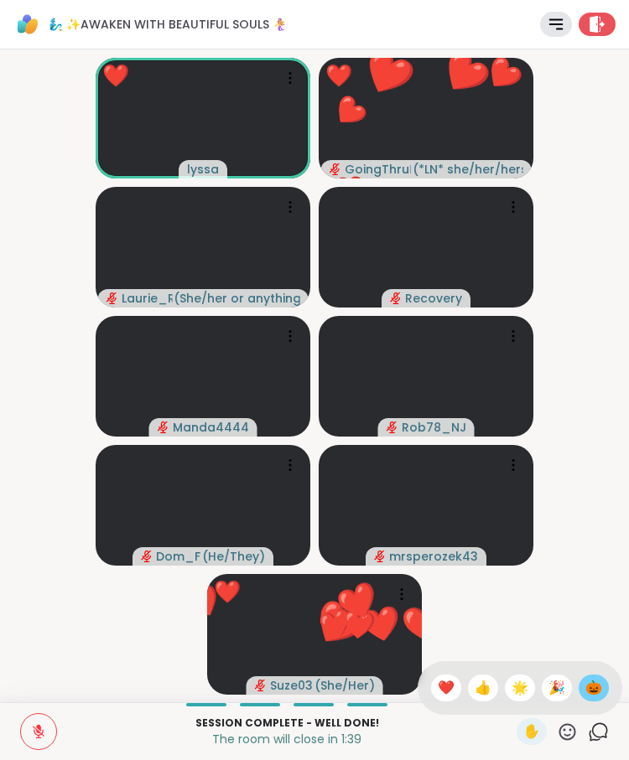
click at [597, 692] on span "🎃" at bounding box center [593, 688] width 17 height 20
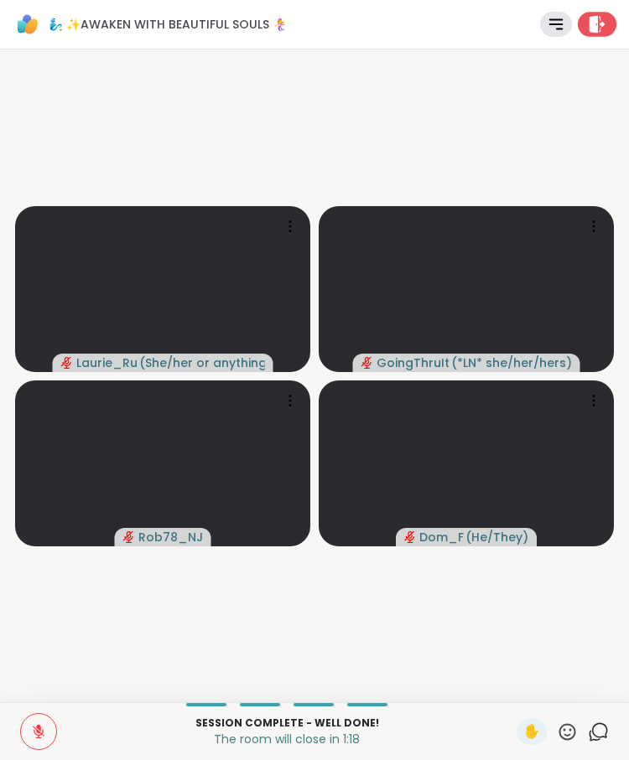
click at [599, 17] on icon at bounding box center [597, 24] width 16 height 18
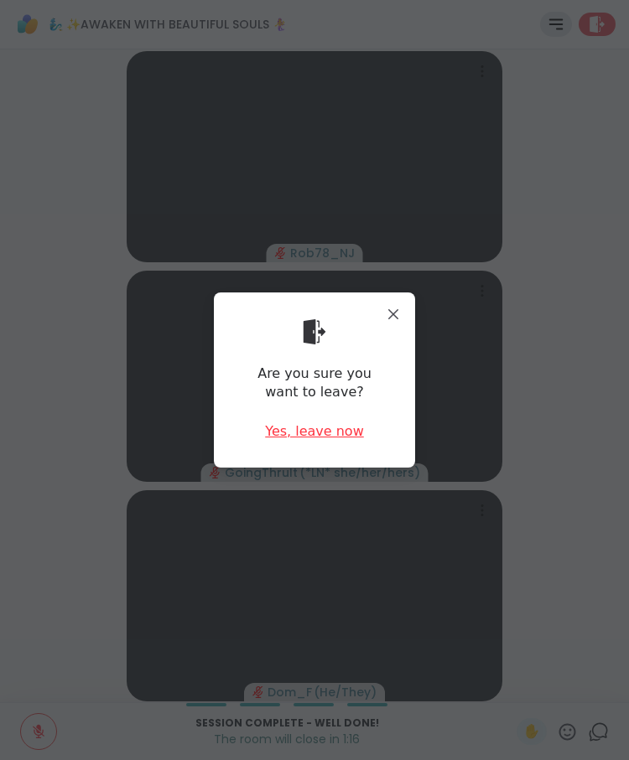
click at [303, 435] on div "Yes, leave now" at bounding box center [314, 432] width 99 height 18
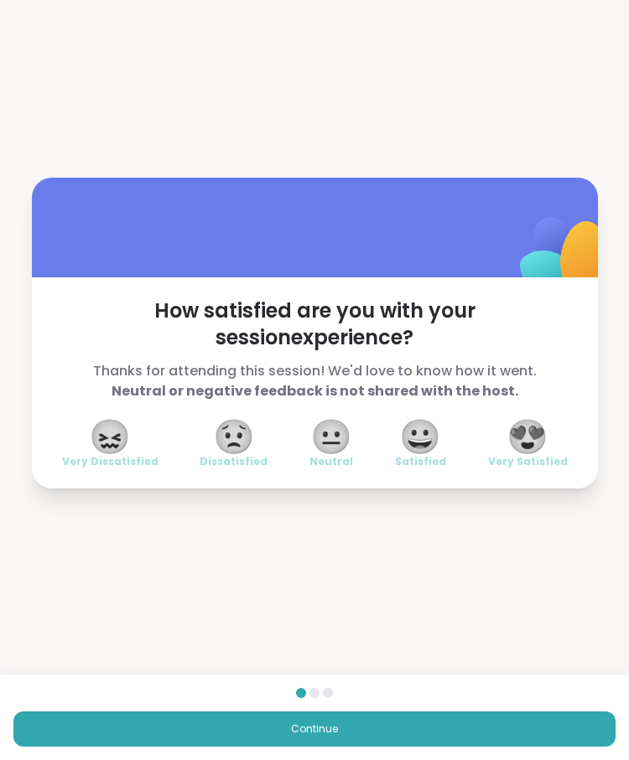
click at [534, 446] on span "😍" at bounding box center [527, 437] width 42 height 30
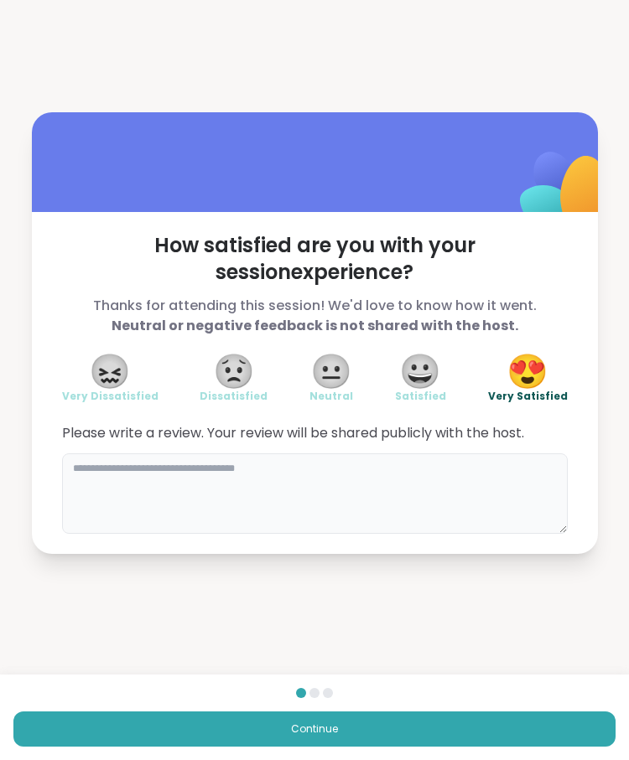
click at [319, 496] on textarea at bounding box center [315, 494] width 506 height 80
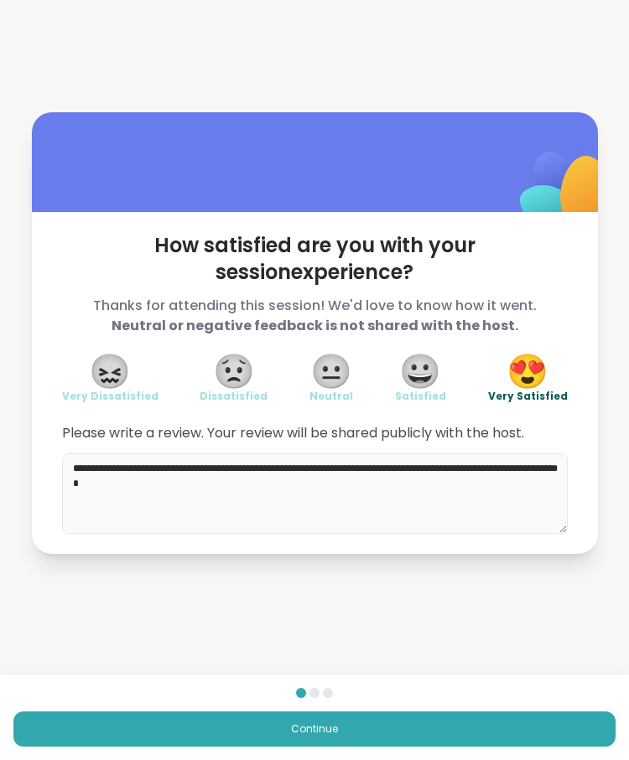
click at [174, 466] on textarea "**********" at bounding box center [315, 494] width 506 height 80
click at [246, 486] on textarea "**********" at bounding box center [315, 494] width 506 height 80
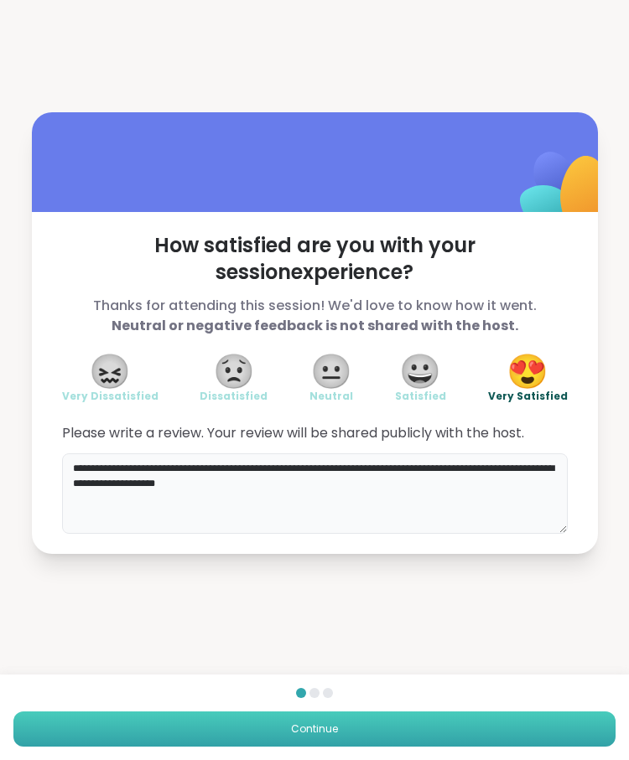
type textarea "**********"
click at [381, 721] on button "Continue" at bounding box center [314, 729] width 602 height 35
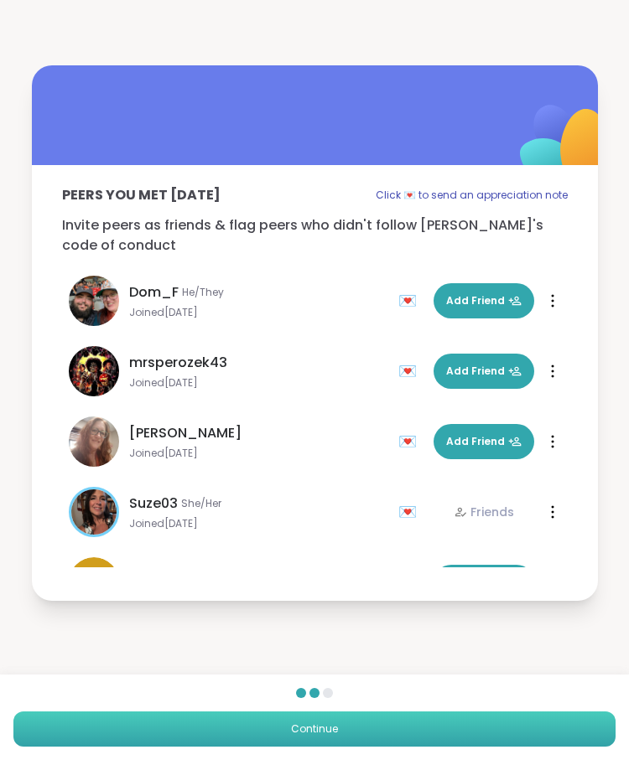
click at [354, 725] on button "Continue" at bounding box center [314, 729] width 602 height 35
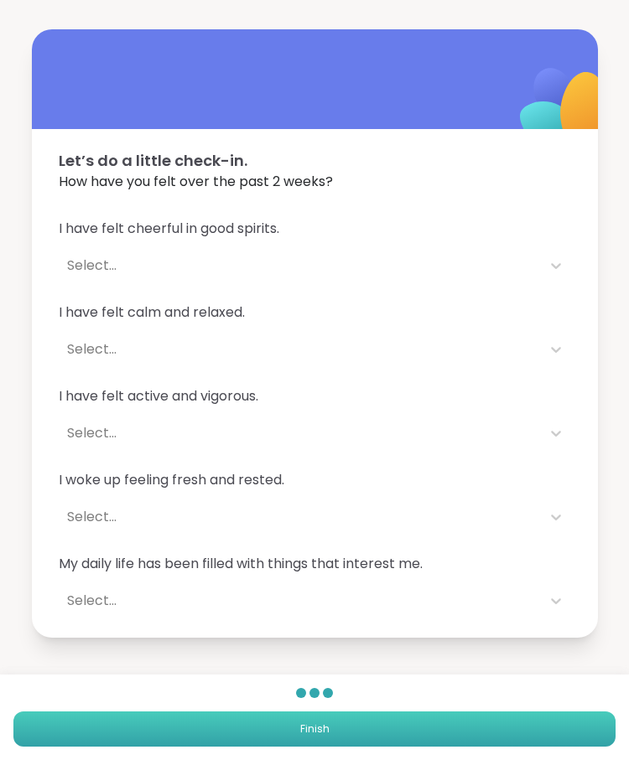
click at [354, 725] on button "Finish" at bounding box center [314, 729] width 602 height 35
